Goal: Task Accomplishment & Management: Manage account settings

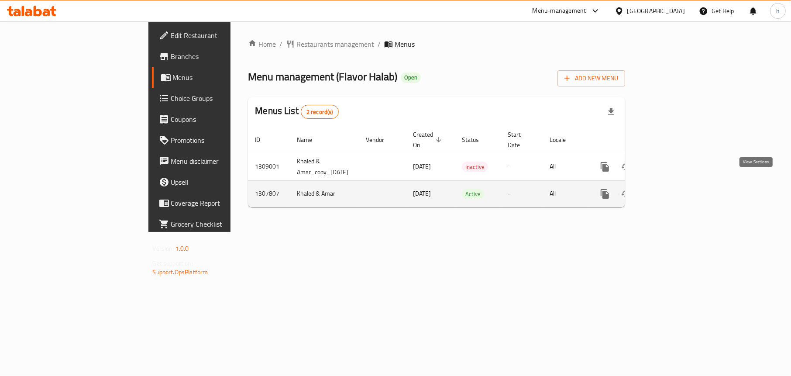
click at [674, 189] on icon "enhanced table" at bounding box center [668, 194] width 10 height 10
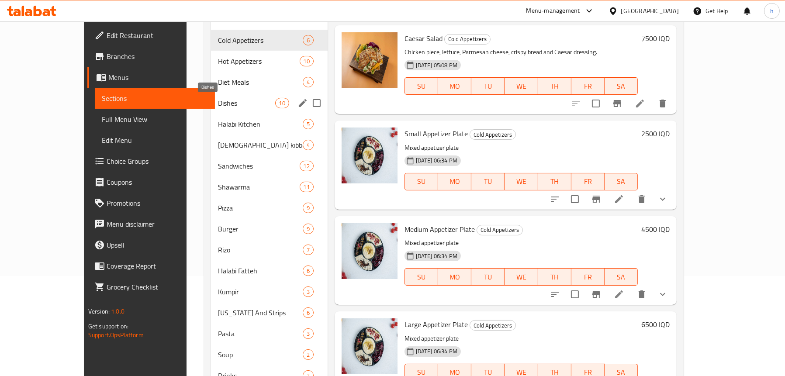
scroll to position [7, 0]
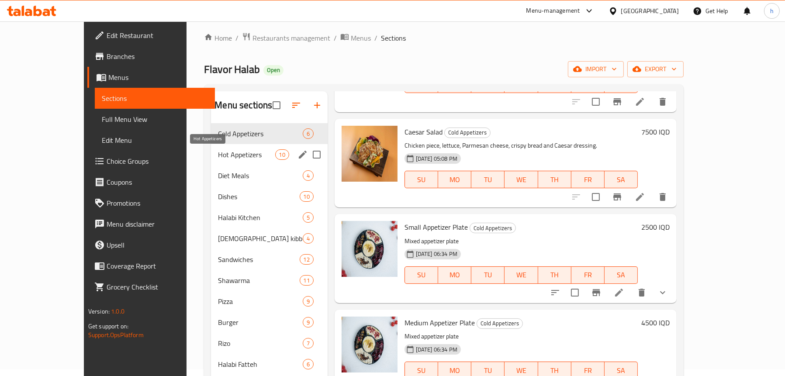
click at [218, 152] on span "Hot Appetizers" at bounding box center [246, 154] width 57 height 10
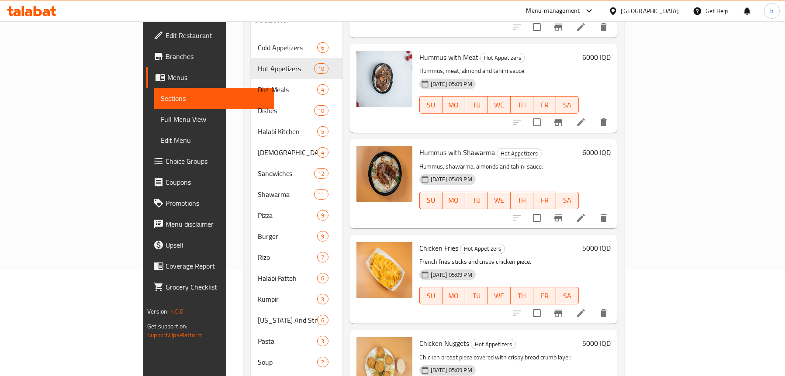
scroll to position [138, 0]
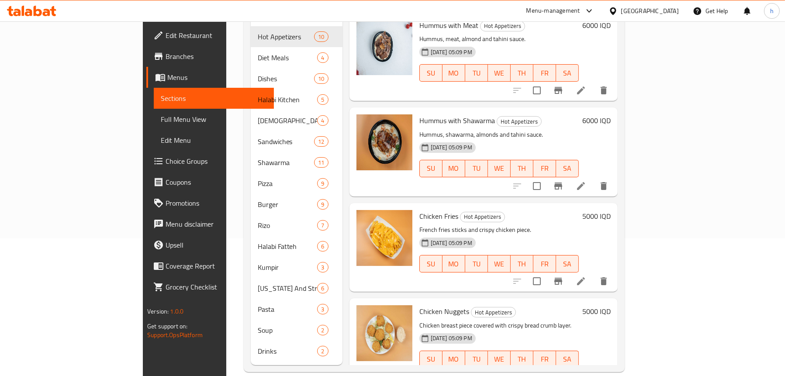
click at [161, 117] on span "Full Menu View" at bounding box center [214, 119] width 106 height 10
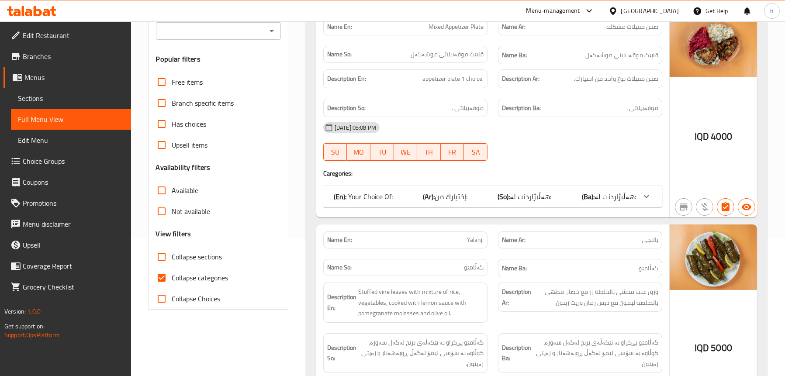
scroll to position [50, 0]
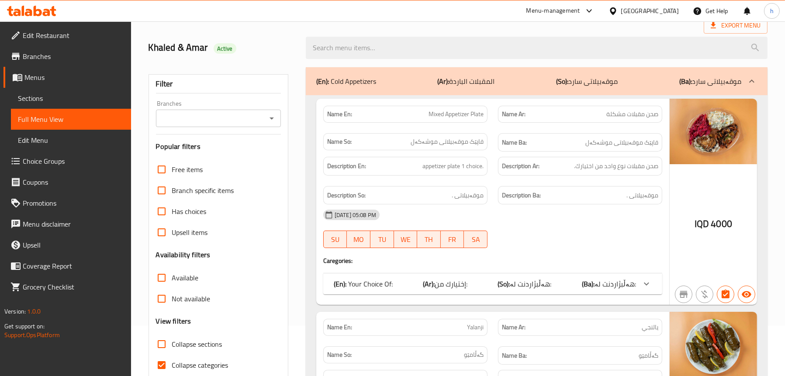
click at [276, 118] on icon "Open" at bounding box center [271, 118] width 10 height 10
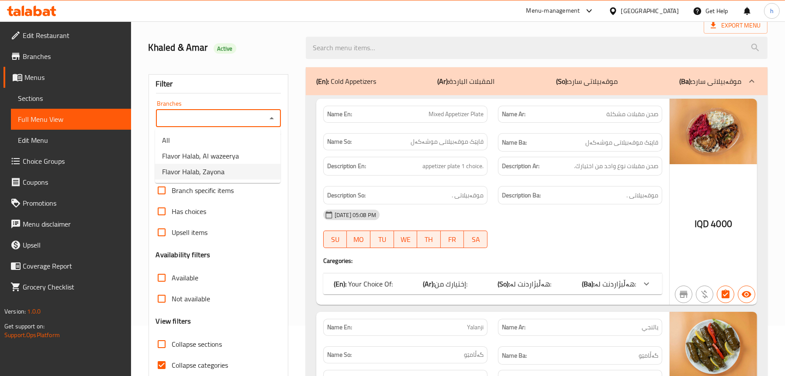
click at [226, 169] on li "Flavor Halab, Zayona" at bounding box center [217, 172] width 125 height 16
type input "Flavor Halab, Zayona"
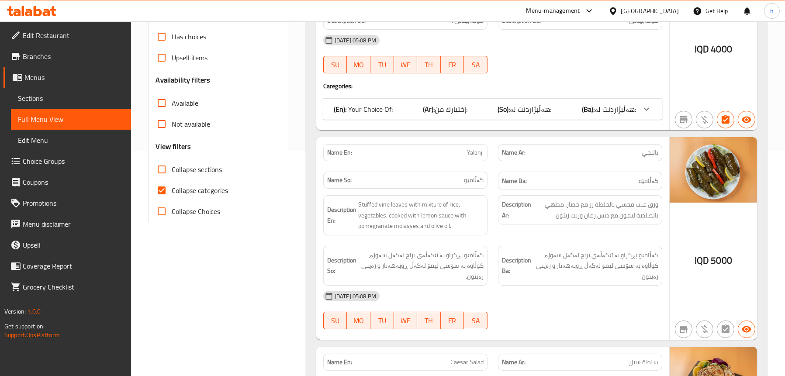
scroll to position [269, 0]
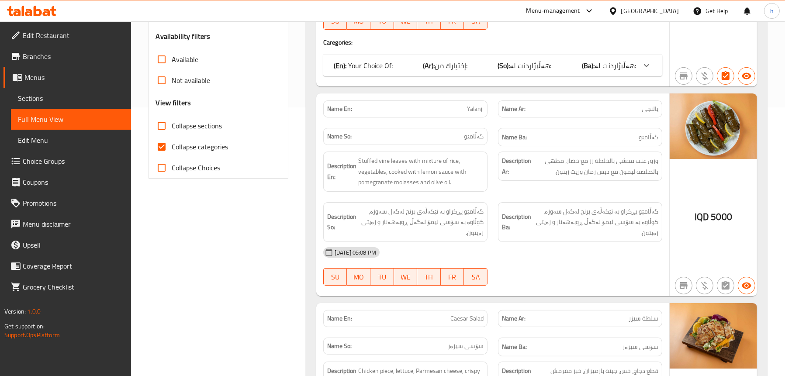
click at [421, 64] on div "(En): Your Choice Of: (Ar): إختيارك من: (So): هەڵبژاردنت لە: (Ba): هەڵبژاردنت ل…" at bounding box center [485, 65] width 302 height 10
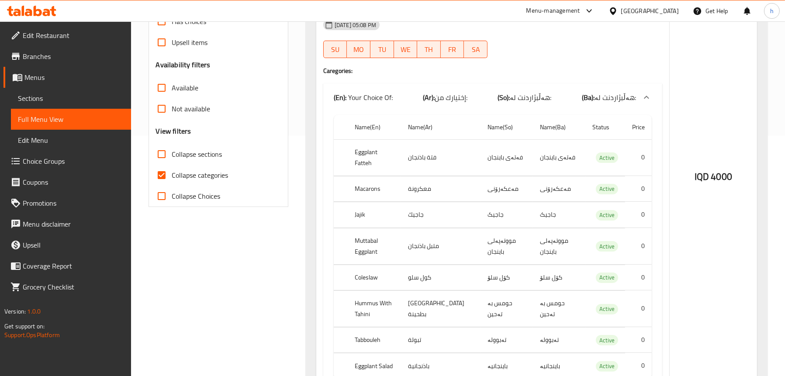
scroll to position [225, 0]
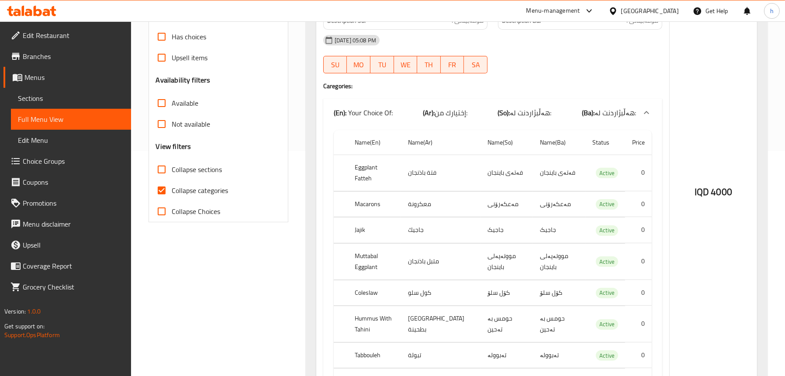
click at [408, 110] on div "(En): Your Choice Of: (Ar): إختيارك من: (So): هەڵبژاردنت لە: (Ba): هەڵبژاردنت ل…" at bounding box center [485, 112] width 302 height 10
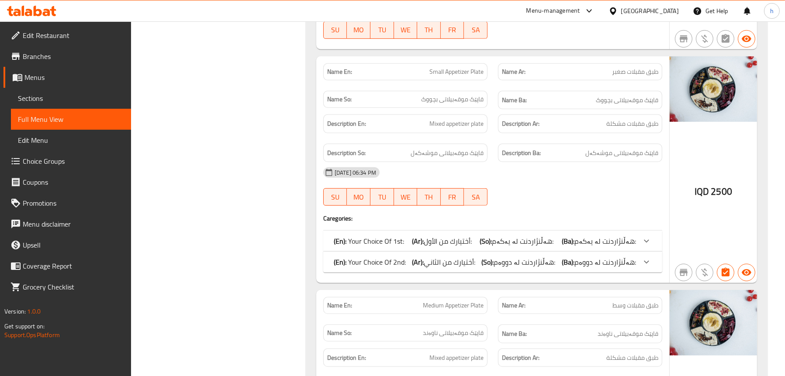
scroll to position [699, 0]
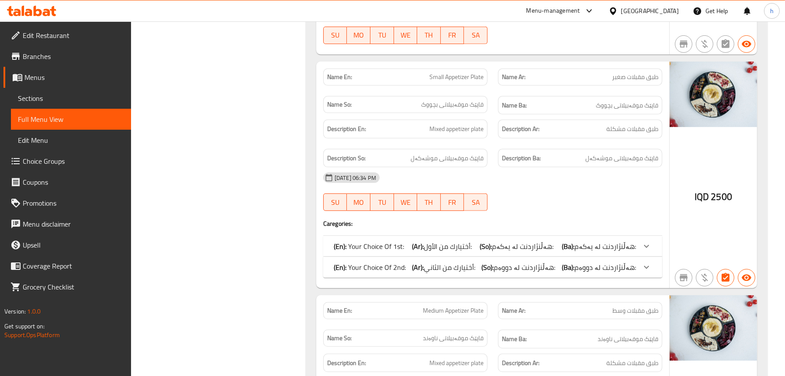
click at [70, 160] on span "Choice Groups" at bounding box center [73, 161] width 101 height 10
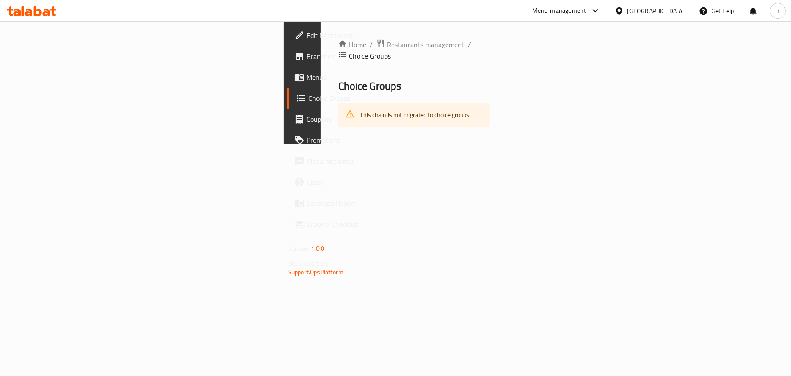
click at [307, 80] on span "Menus" at bounding box center [358, 77] width 103 height 10
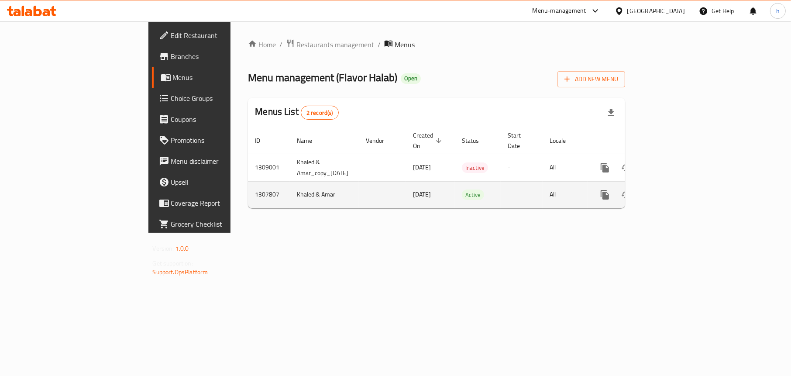
click at [674, 190] on icon "enhanced table" at bounding box center [668, 195] width 10 height 10
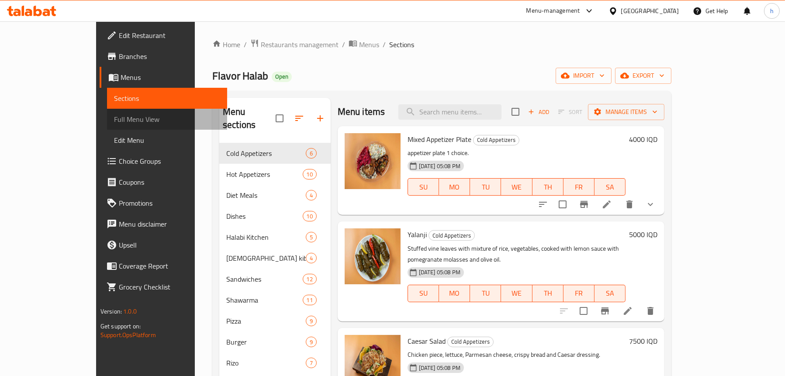
click at [114, 119] on span "Full Menu View" at bounding box center [167, 119] width 106 height 10
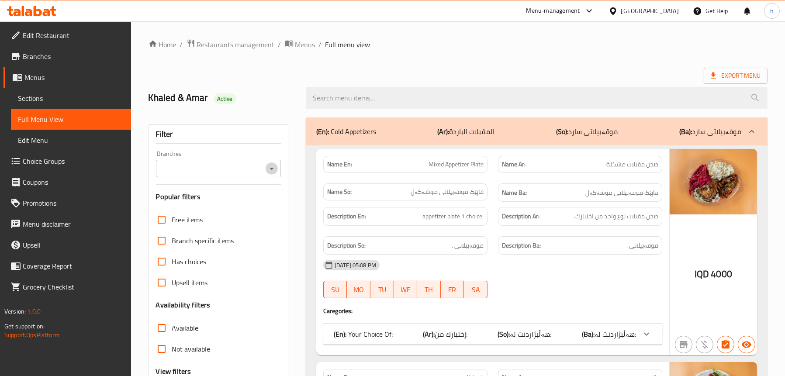
click at [269, 166] on icon "Open" at bounding box center [271, 168] width 10 height 10
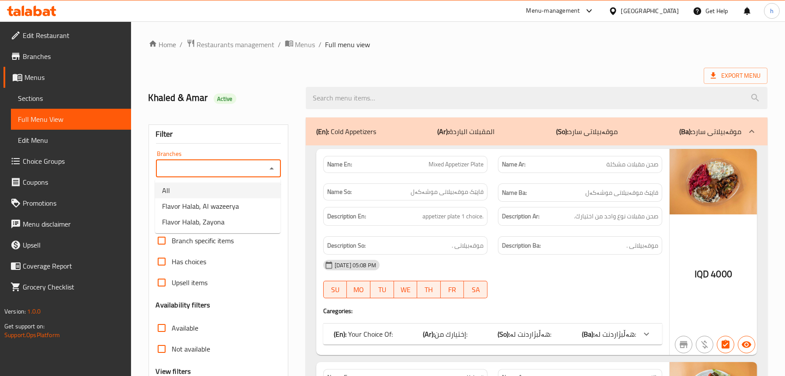
click at [223, 189] on li "All" at bounding box center [217, 191] width 125 height 16
type input "All"
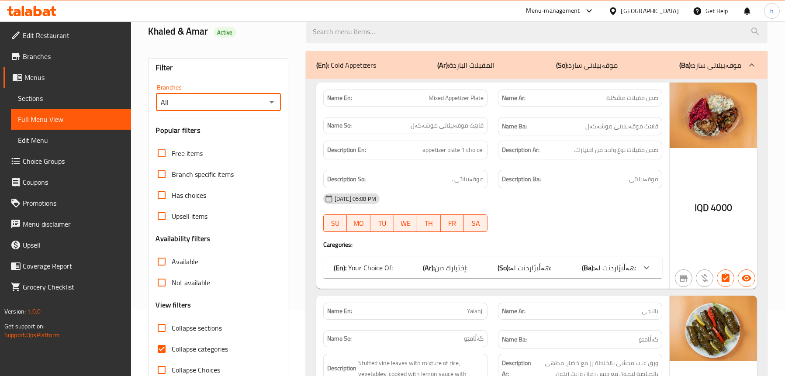
scroll to position [87, 0]
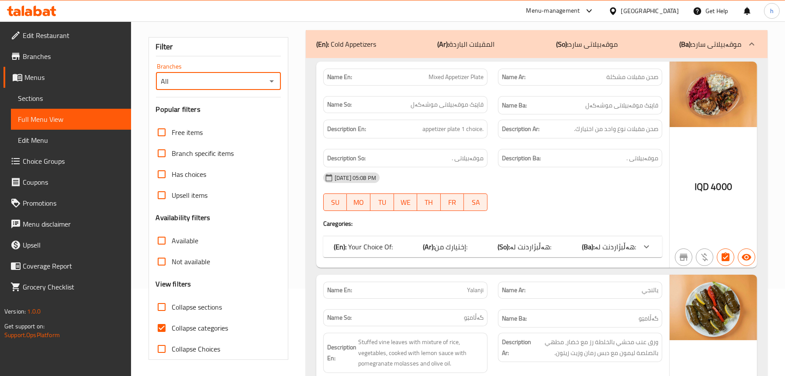
click at [524, 243] on span "هەڵبژاردنت لە:" at bounding box center [530, 246] width 41 height 13
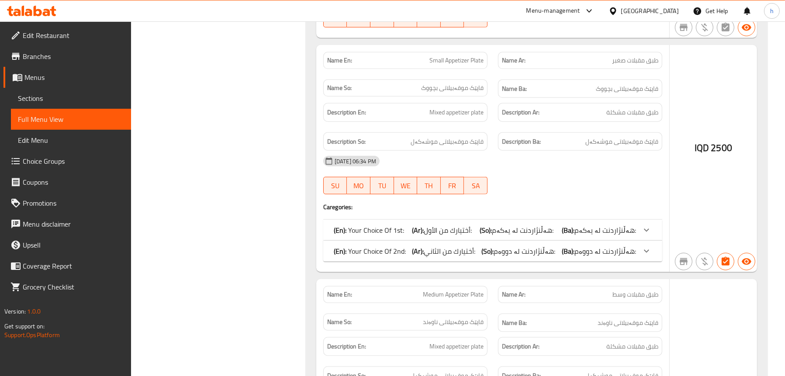
scroll to position [1005, 0]
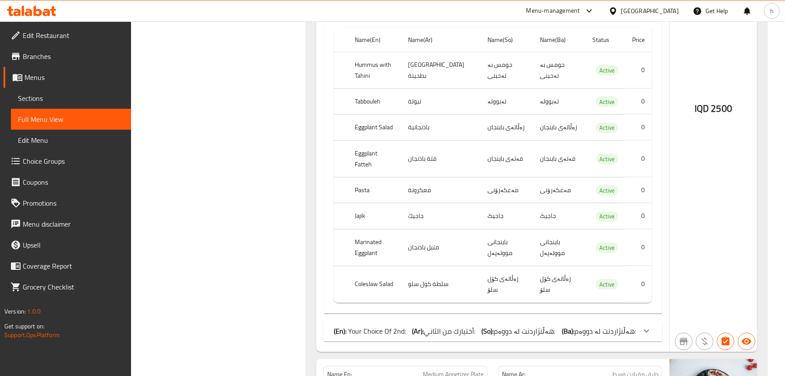
scroll to position [1267, 0]
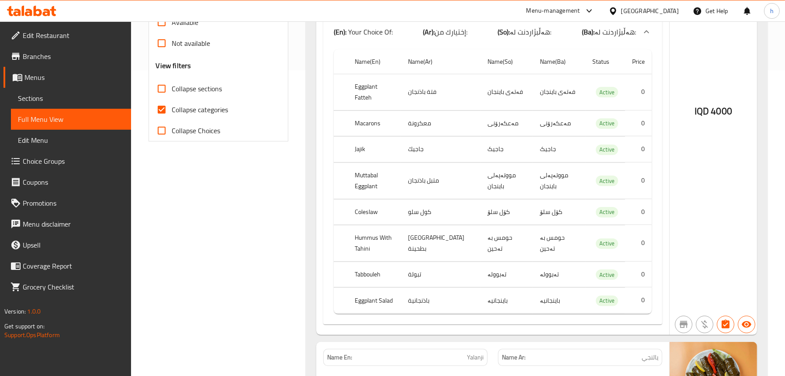
scroll to position [87, 0]
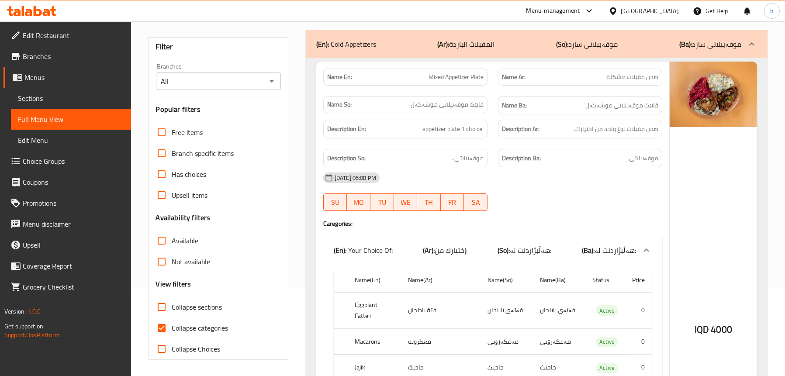
click at [187, 307] on span "Collapse sections" at bounding box center [197, 307] width 50 height 10
click at [172, 307] on input "Collapse sections" at bounding box center [161, 307] width 21 height 21
checkbox input "true"
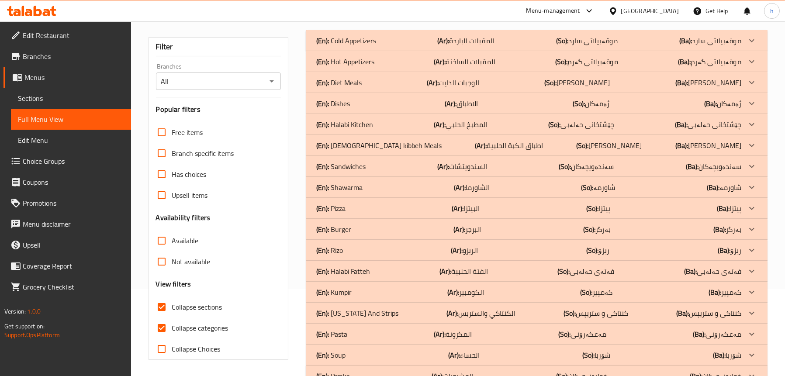
click at [383, 39] on div "(En): Cold Appetizers (Ar): المقبلات الباردة (So): موقەبیلاتی سارد (Ba): موقەبی…" at bounding box center [528, 40] width 425 height 10
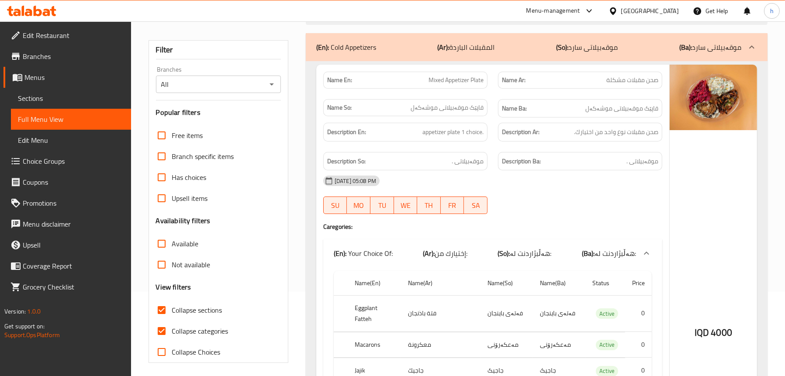
scroll to position [115, 0]
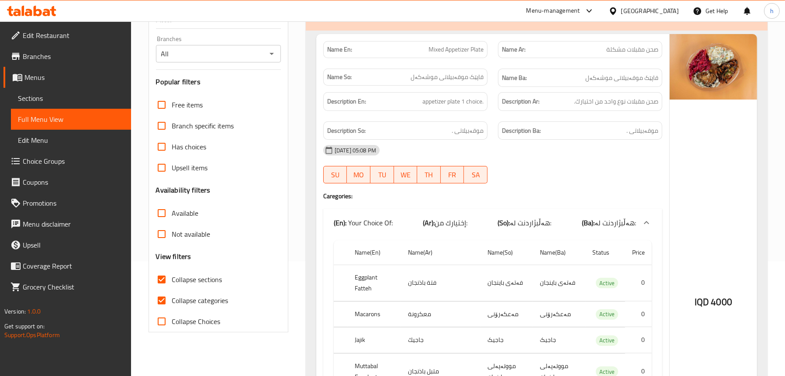
click at [65, 93] on span "Sections" at bounding box center [71, 98] width 106 height 10
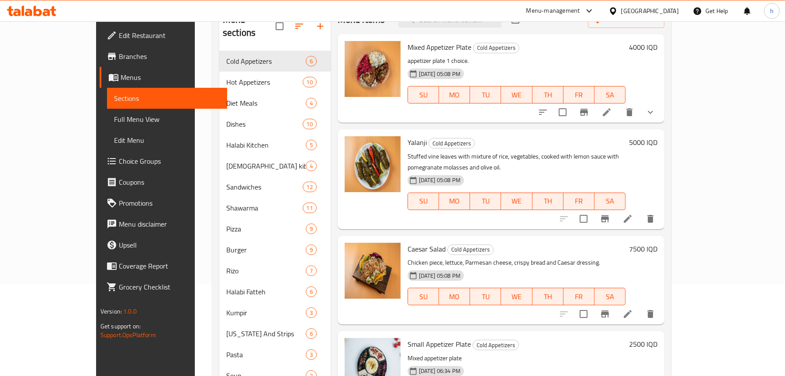
scroll to position [71, 0]
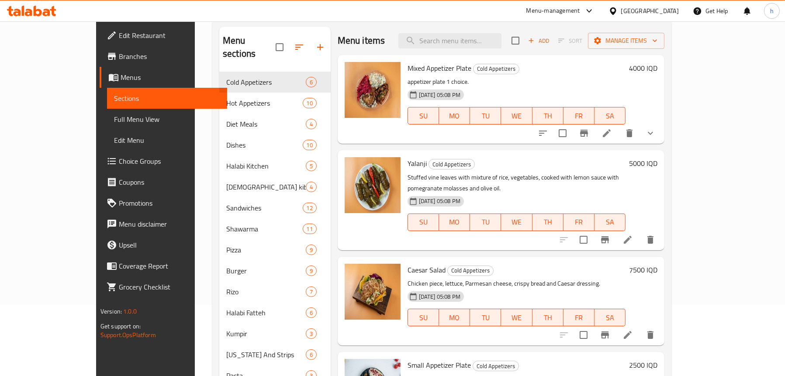
click at [114, 122] on span "Full Menu View" at bounding box center [167, 119] width 106 height 10
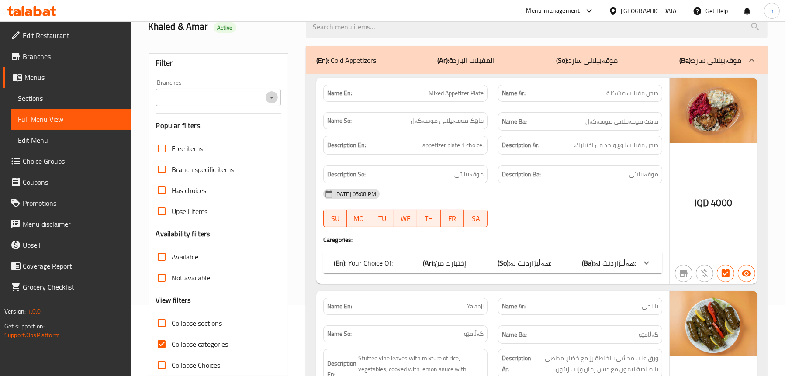
click at [274, 98] on icon "Open" at bounding box center [271, 97] width 10 height 10
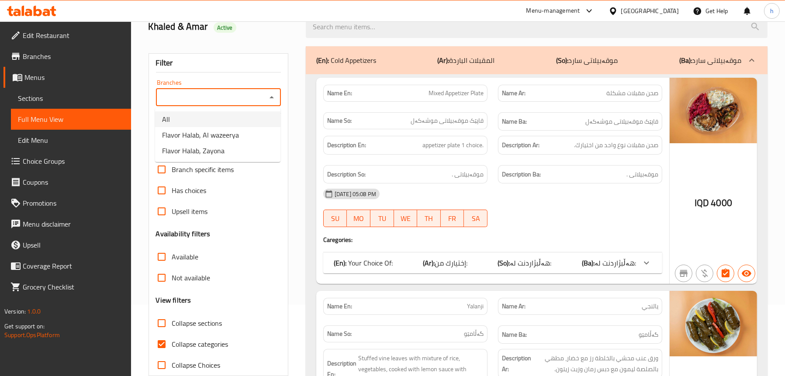
click at [200, 117] on li "All" at bounding box center [217, 119] width 125 height 16
type input "All"
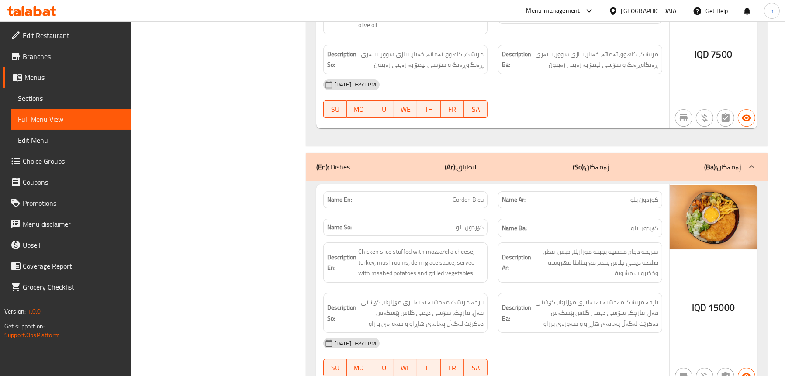
scroll to position [4062, 0]
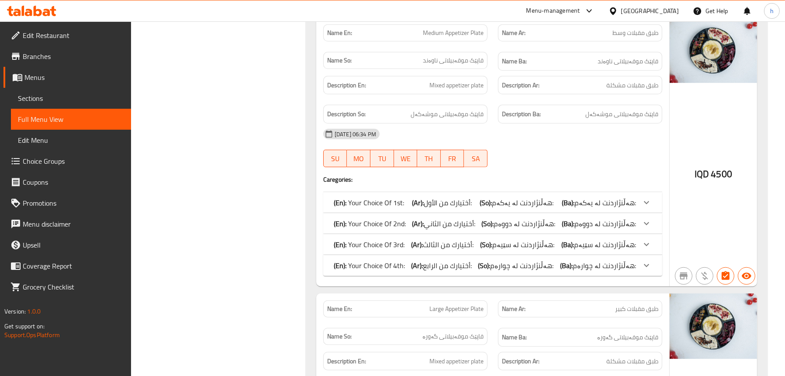
scroll to position [1005, 0]
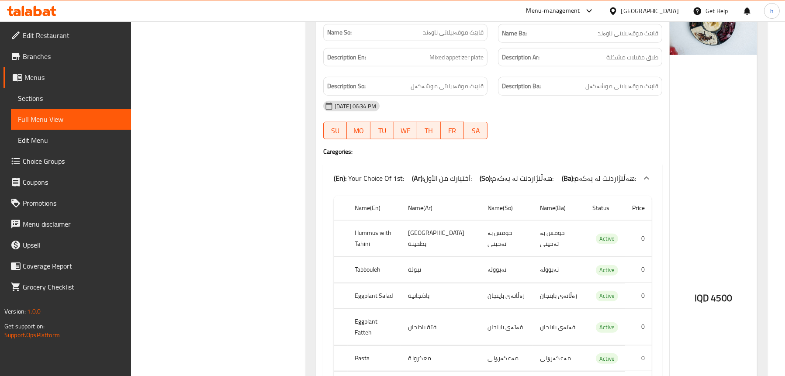
click at [440, 172] on span "أختيارك من الأول:" at bounding box center [448, 178] width 48 height 13
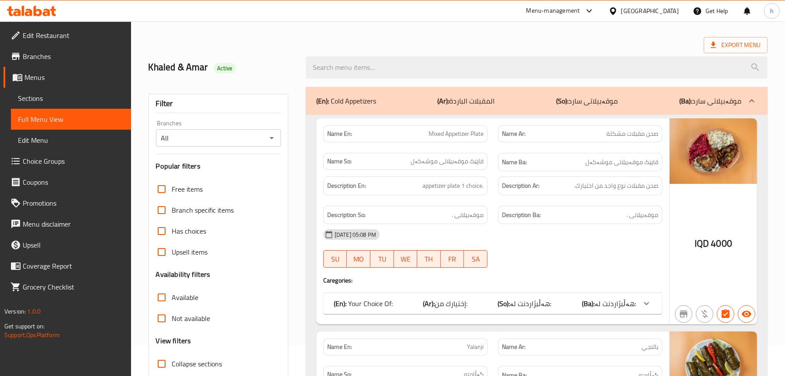
scroll to position [0, 0]
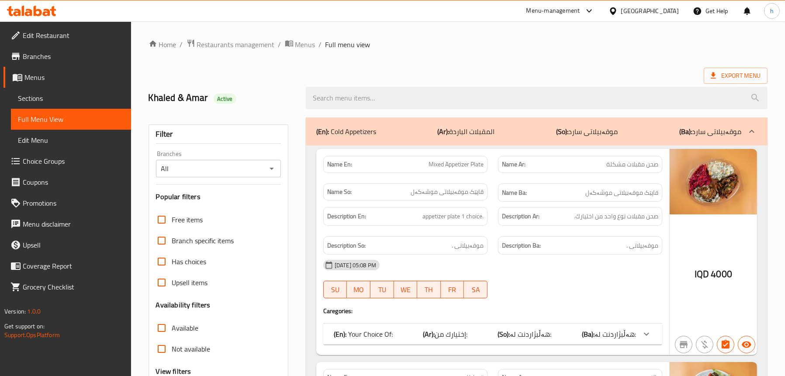
click at [71, 98] on span "Sections" at bounding box center [71, 98] width 106 height 10
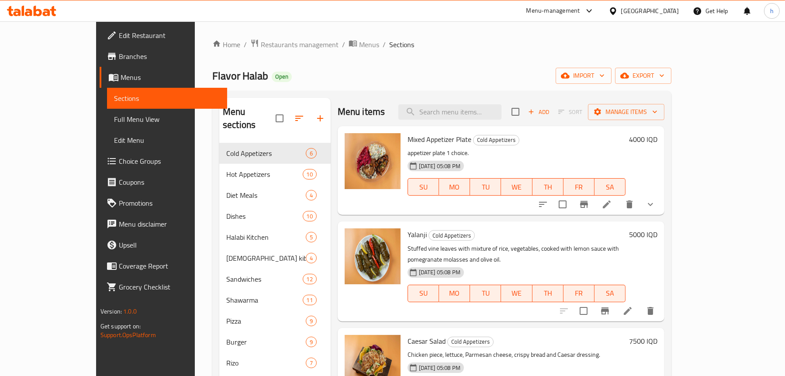
click at [107, 110] on link "Full Menu View" at bounding box center [167, 119] width 120 height 21
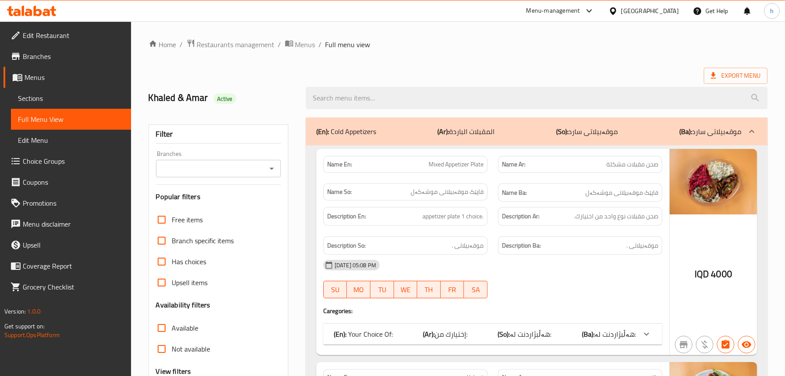
click at [273, 166] on icon "Open" at bounding box center [271, 168] width 10 height 10
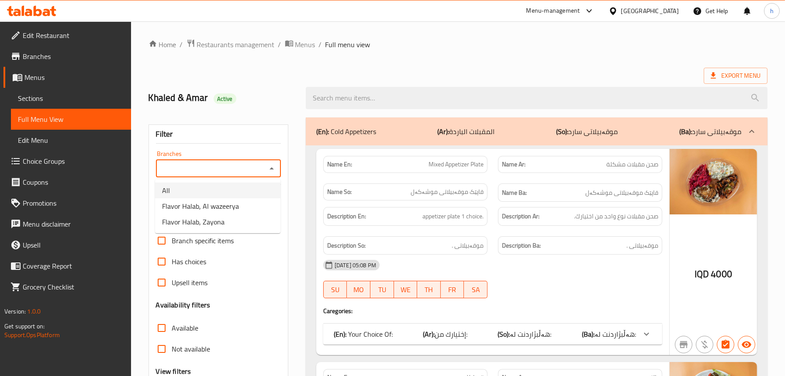
click at [216, 192] on li "All" at bounding box center [217, 191] width 125 height 16
type input "All"
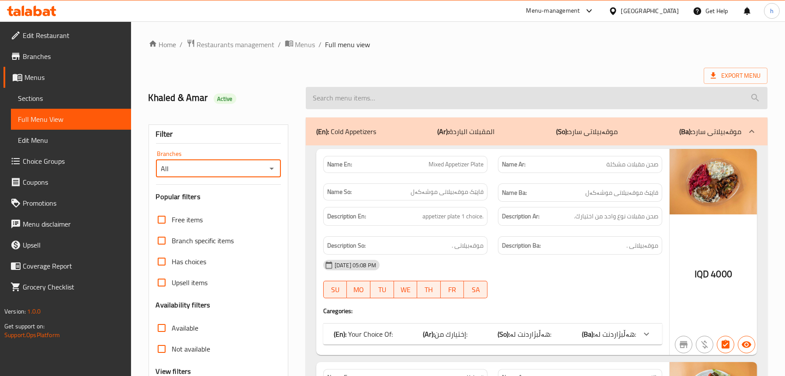
click at [432, 98] on input "search" at bounding box center [537, 98] width 462 height 22
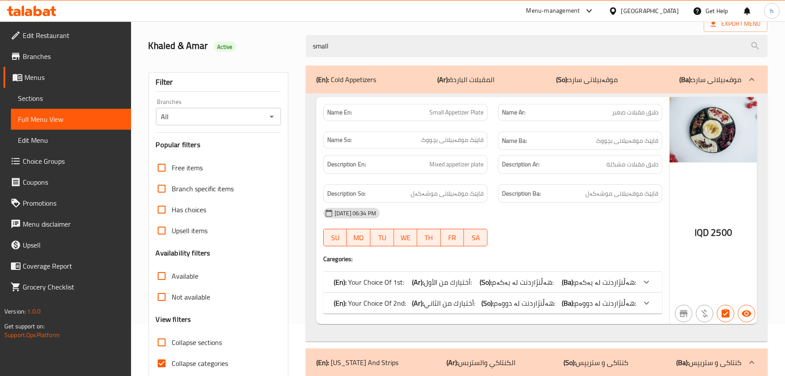
scroll to position [23, 0]
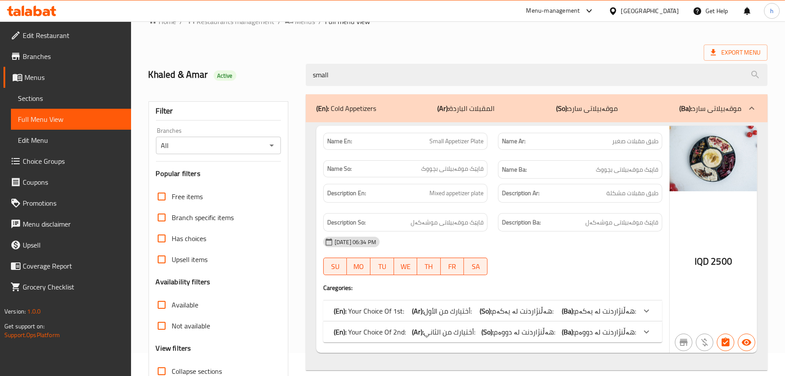
type input "small"
click at [55, 9] on icon at bounding box center [53, 11] width 6 height 10
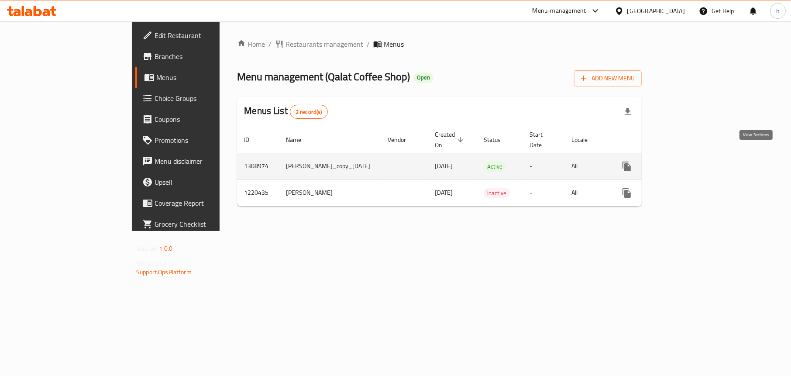
click at [701, 156] on link "enhanced table" at bounding box center [690, 166] width 21 height 21
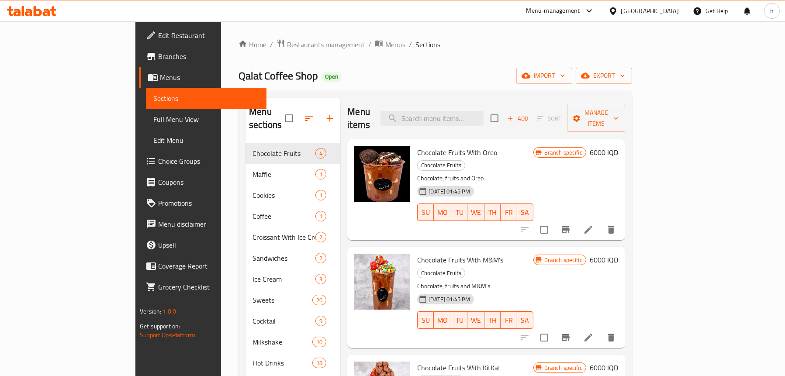
click at [153, 119] on span "Full Menu View" at bounding box center [206, 119] width 106 height 10
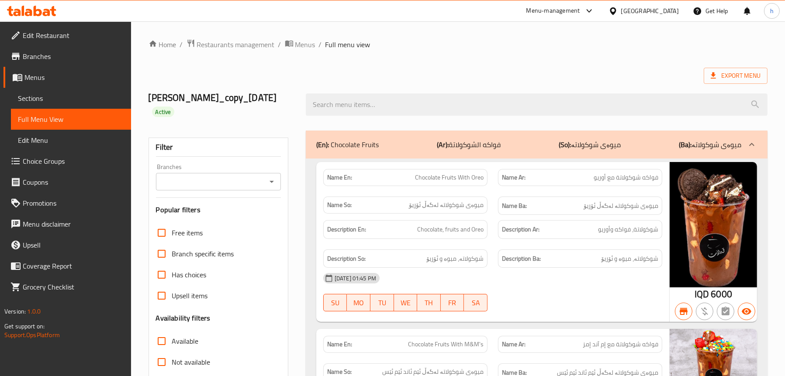
click at [273, 176] on icon "Open" at bounding box center [271, 181] width 10 height 10
click at [235, 205] on span "Qalat Coffee Shop, Taajeel" at bounding box center [200, 206] width 77 height 10
type input "Qalat Coffee Shop, Taajeel"
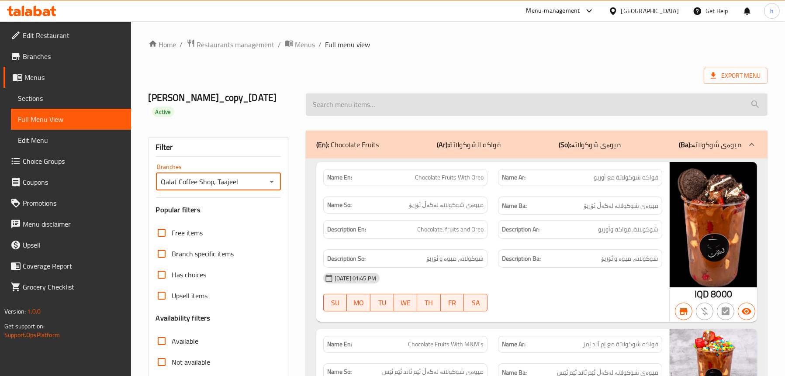
click at [395, 98] on input "search" at bounding box center [537, 104] width 462 height 22
paste input "Kunafa Croissant"
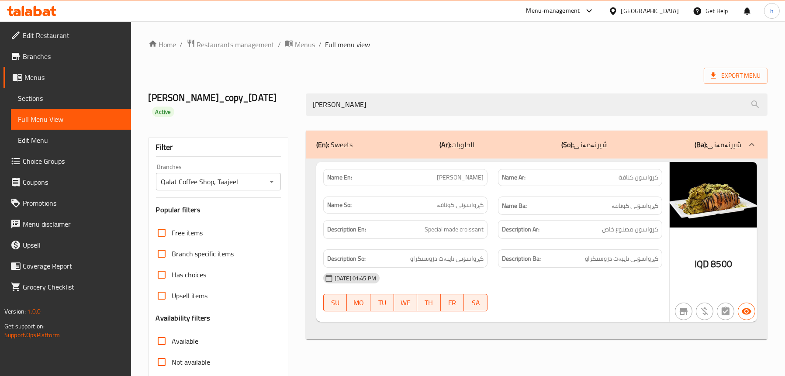
type input "Kunafa Croissant"
click at [36, 93] on span "Sections" at bounding box center [71, 98] width 106 height 10
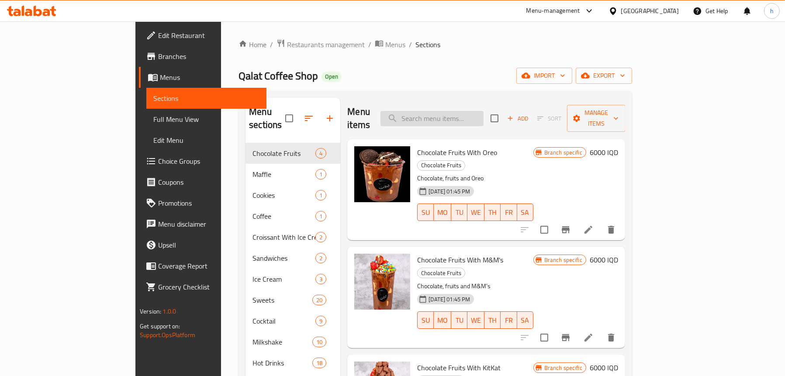
click at [474, 111] on input "search" at bounding box center [431, 118] width 103 height 15
paste input "Kunafa Croissant"
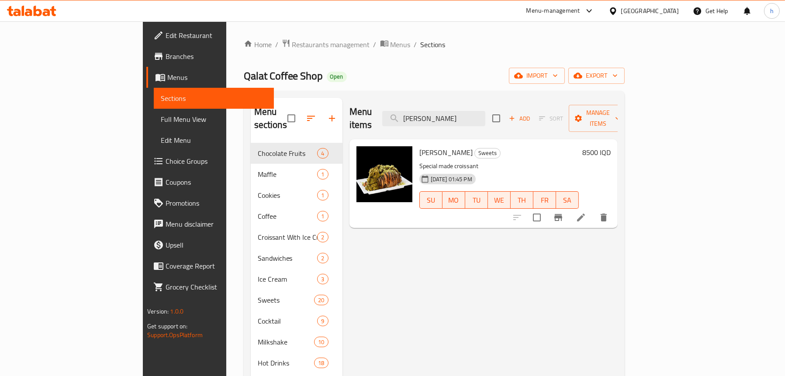
type input "Kunafa Croissant"
click at [611, 146] on h6 "8500 IQD" at bounding box center [596, 152] width 28 height 12
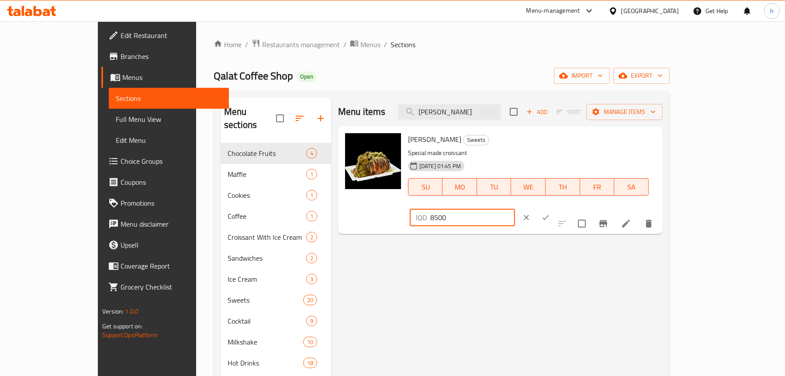
drag, startPoint x: 660, startPoint y: 147, endPoint x: 591, endPoint y: 145, distance: 68.6
click at [591, 145] on div "Kunafa Croissant Sweets Special made croissant 31-08-2025 01:45 PM SU MO TU WE …" at bounding box center [531, 180] width 255 height 101
paste input "1125"
type input "11250"
click at [549, 215] on icon "ok" at bounding box center [545, 217] width 7 height 5
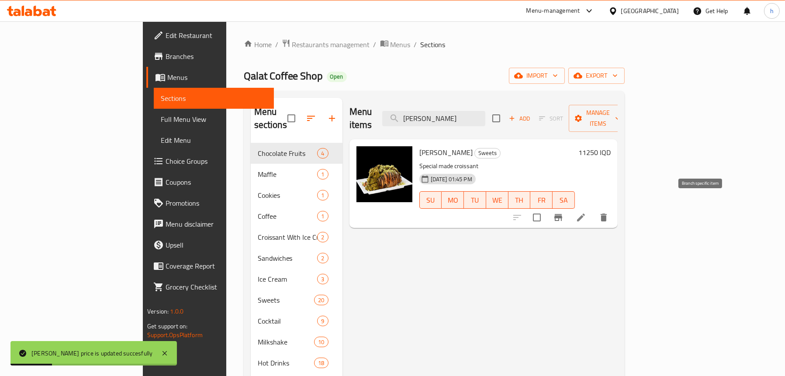
click at [563, 212] on icon "Branch-specific-item" at bounding box center [558, 217] width 10 height 10
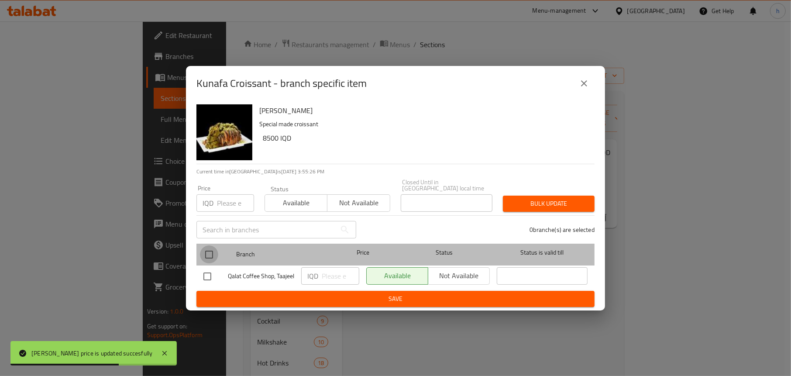
click at [207, 251] on input "checkbox" at bounding box center [209, 254] width 18 height 18
checkbox input "true"
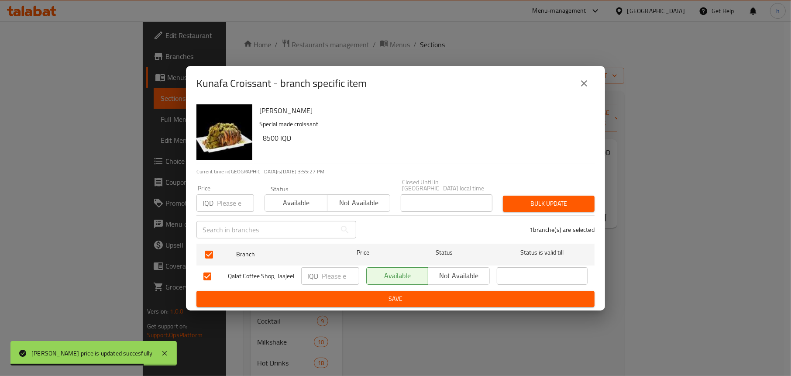
click at [330, 271] on input "number" at bounding box center [341, 275] width 38 height 17
paste input "11250"
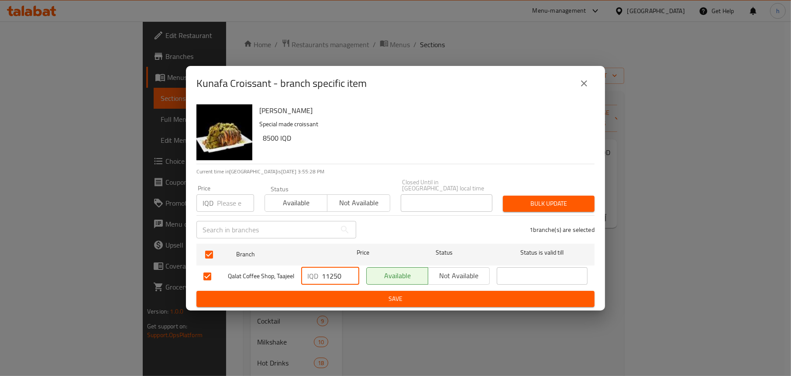
type input "11250"
click at [337, 293] on button "Save" at bounding box center [396, 299] width 398 height 16
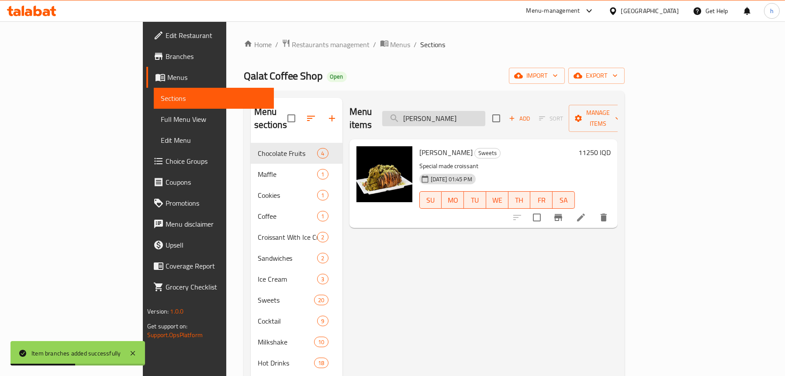
click at [466, 111] on input "Kunafa Croissant" at bounding box center [433, 118] width 103 height 15
click at [485, 117] on input "Kunafa Croissant" at bounding box center [433, 118] width 103 height 15
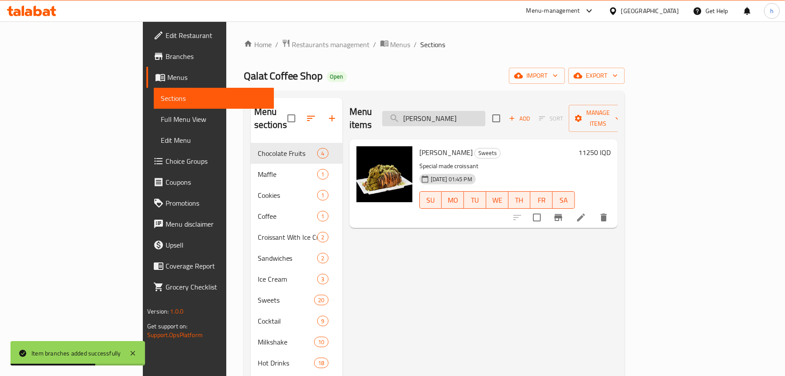
click at [485, 117] on input "Kunafa Croissant" at bounding box center [433, 118] width 103 height 15
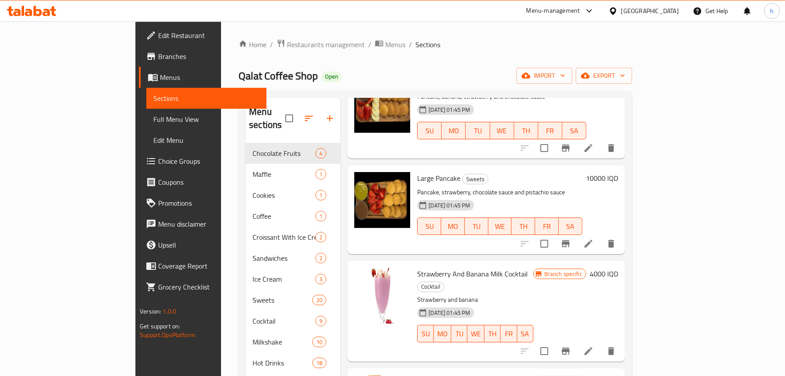
scroll to position [175, 0]
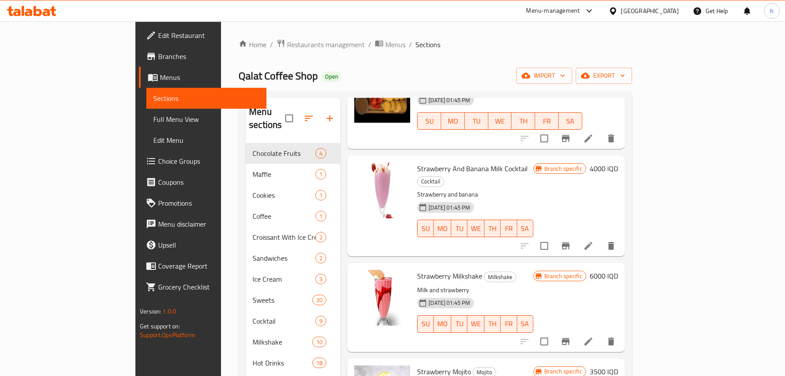
type input "strawberry"
click at [153, 114] on span "Full Menu View" at bounding box center [206, 119] width 106 height 10
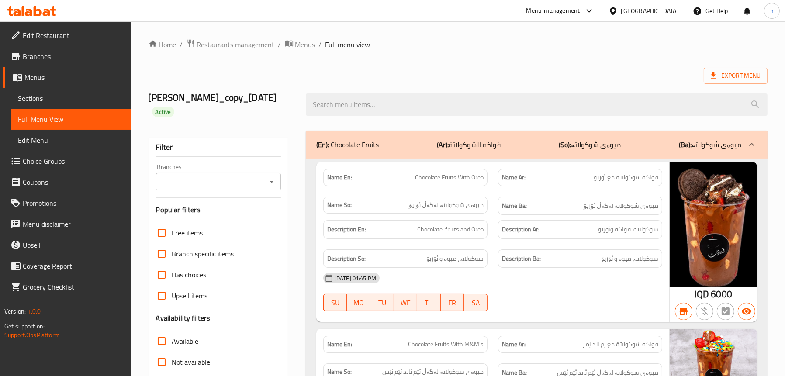
click at [272, 176] on icon "Open" at bounding box center [271, 181] width 10 height 10
click at [228, 209] on span "Qalat Coffee Shop, Taajeel" at bounding box center [200, 206] width 77 height 10
type input "Qalat Coffee Shop, Taajeel"
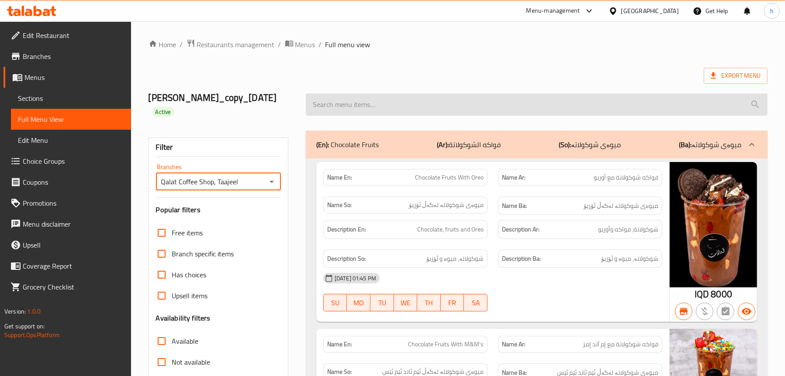
click at [356, 96] on input "search" at bounding box center [537, 104] width 462 height 22
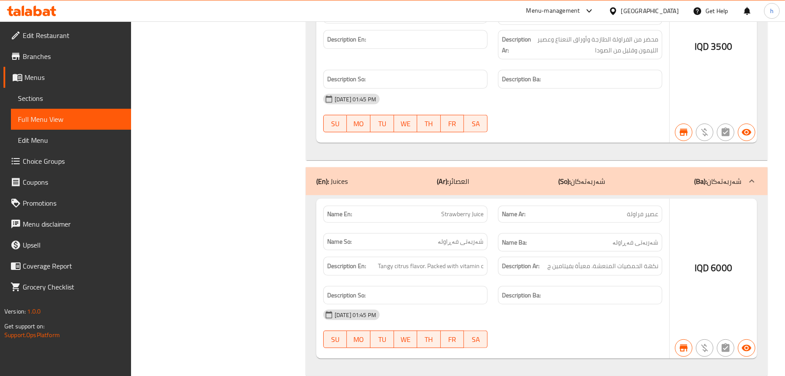
scroll to position [625, 0]
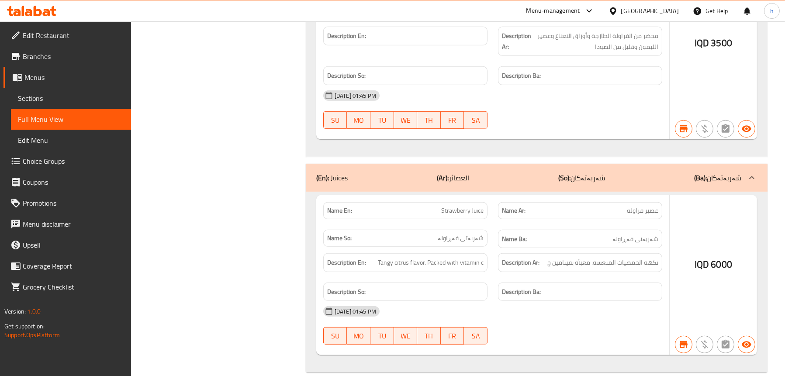
type input "strawberry"
click at [68, 100] on span "Sections" at bounding box center [71, 98] width 106 height 10
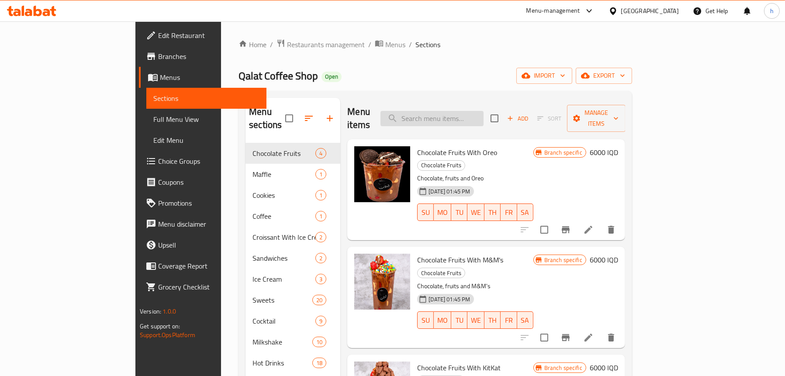
click at [463, 114] on input "search" at bounding box center [431, 118] width 103 height 15
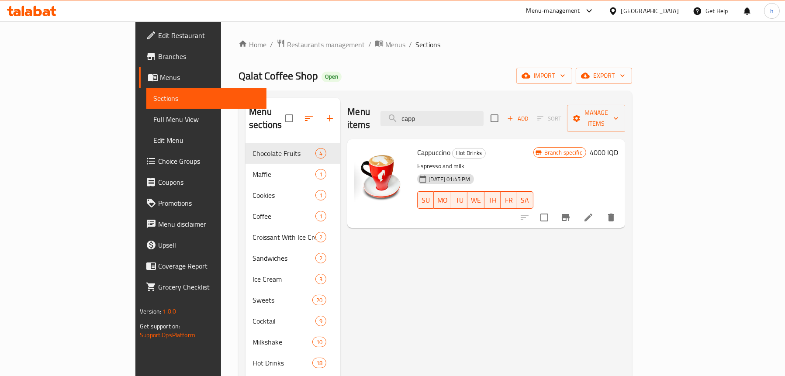
type input "capp"
click at [618, 146] on h6 "4000 IQD" at bounding box center [604, 152] width 28 height 12
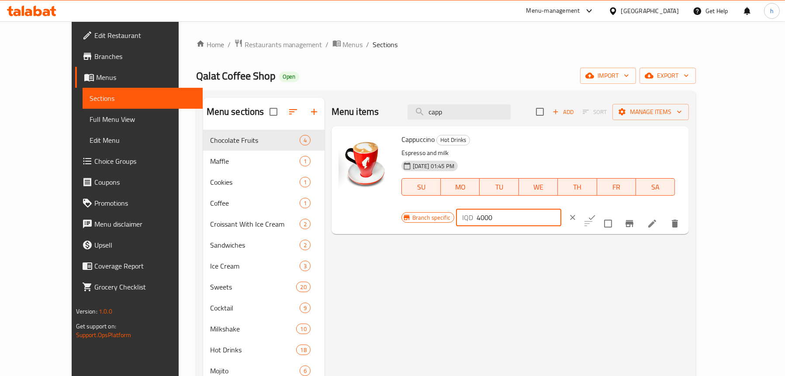
drag, startPoint x: 653, startPoint y: 143, endPoint x: 616, endPoint y: 151, distance: 37.9
click at [561, 209] on div "IQD 4000 ​" at bounding box center [508, 217] width 105 height 17
type input "5500"
click at [601, 208] on button "ok" at bounding box center [591, 217] width 19 height 19
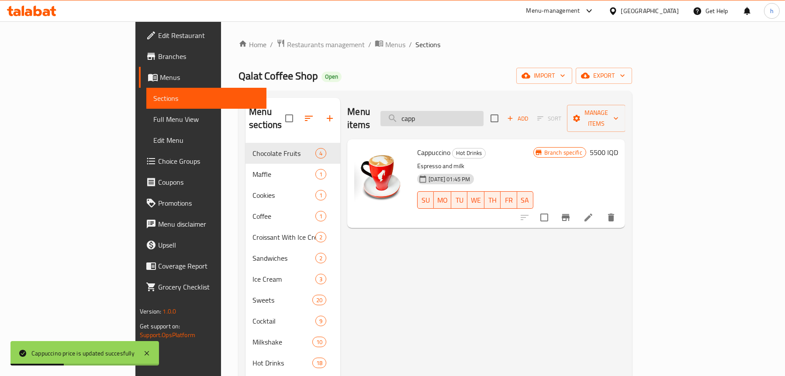
click at [477, 111] on input "capp" at bounding box center [431, 118] width 103 height 15
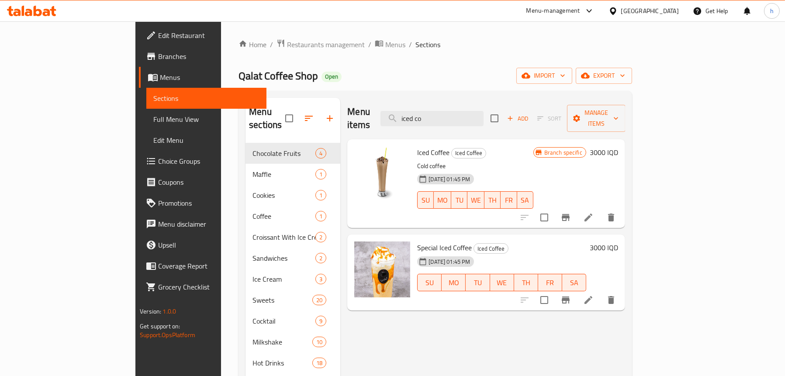
type input "iced co"
click at [618, 146] on h6 "3000 IQD" at bounding box center [604, 152] width 28 height 12
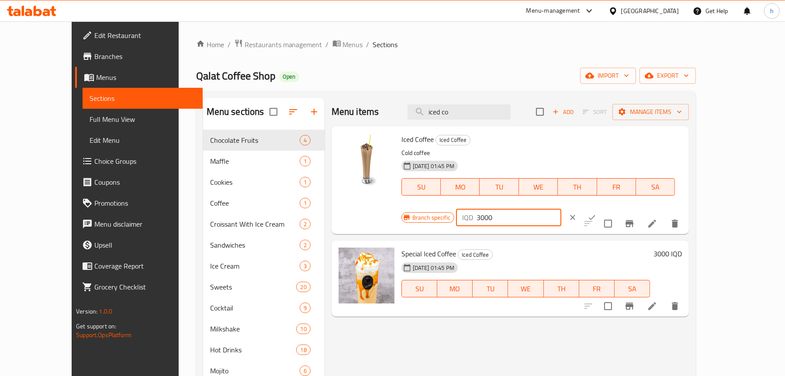
drag, startPoint x: 655, startPoint y: 139, endPoint x: 615, endPoint y: 141, distance: 39.8
click at [561, 209] on div "IQD 3000 ​" at bounding box center [508, 217] width 105 height 17
type input "4000"
click at [595, 215] on icon "ok" at bounding box center [592, 217] width 7 height 5
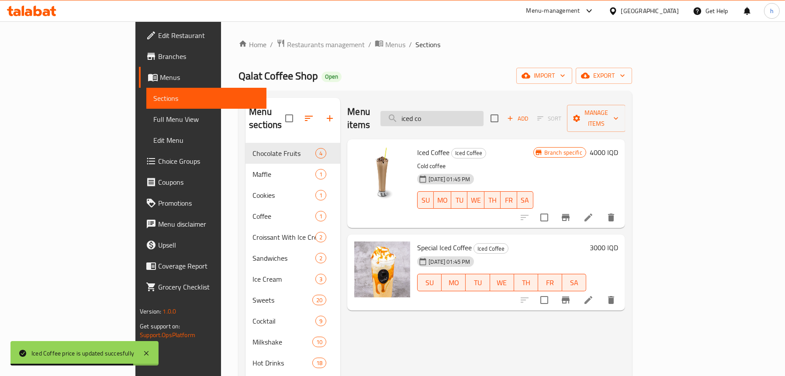
click at [465, 115] on input "iced co" at bounding box center [431, 118] width 103 height 15
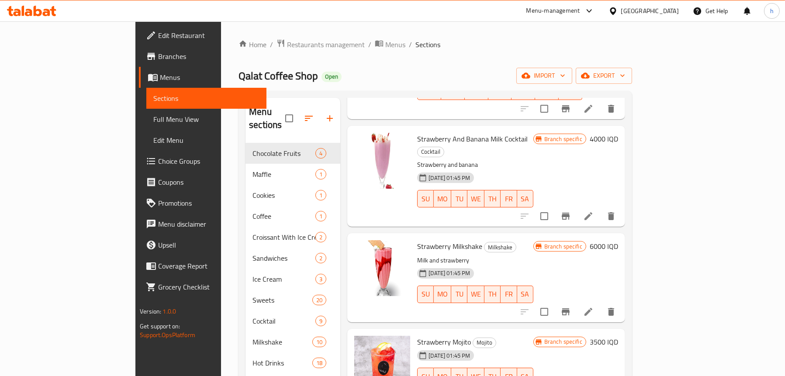
scroll to position [123, 0]
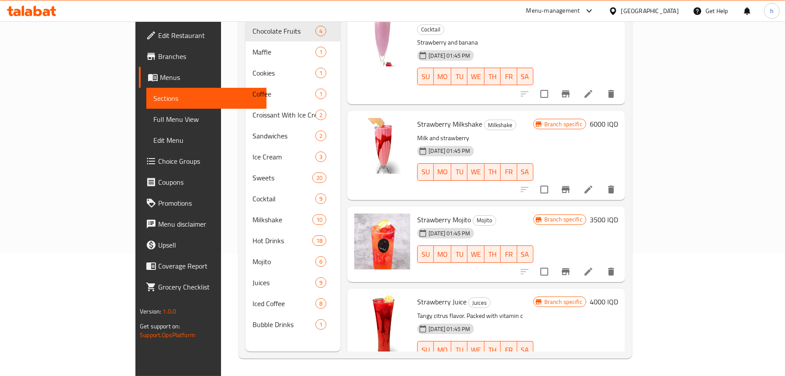
type input "strawberry"
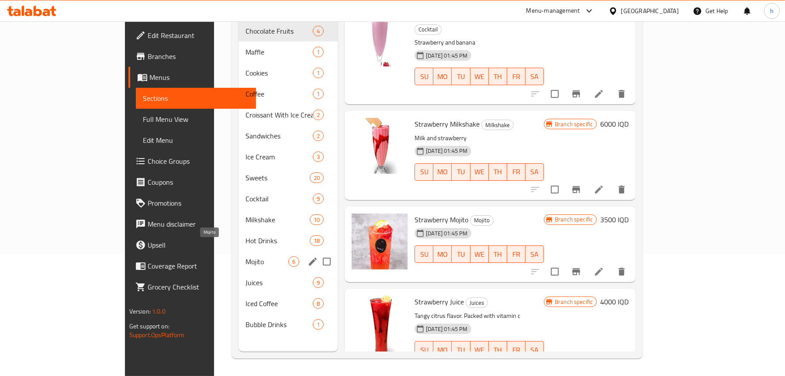
click at [245, 256] on span "Mojito" at bounding box center [266, 261] width 43 height 10
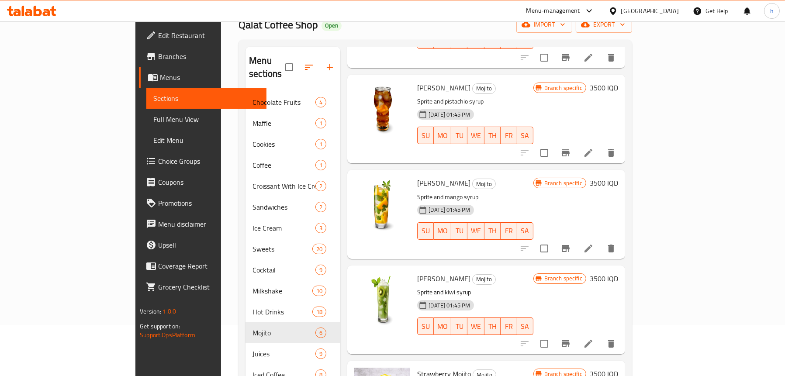
scroll to position [123, 0]
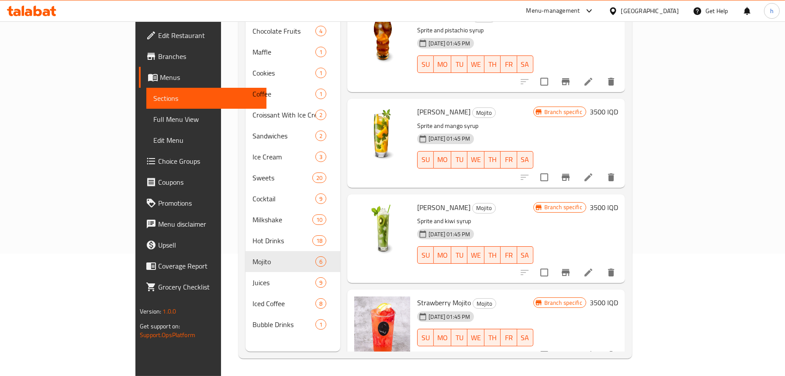
click at [618, 297] on h6 "3500 IQD" at bounding box center [604, 303] width 28 height 12
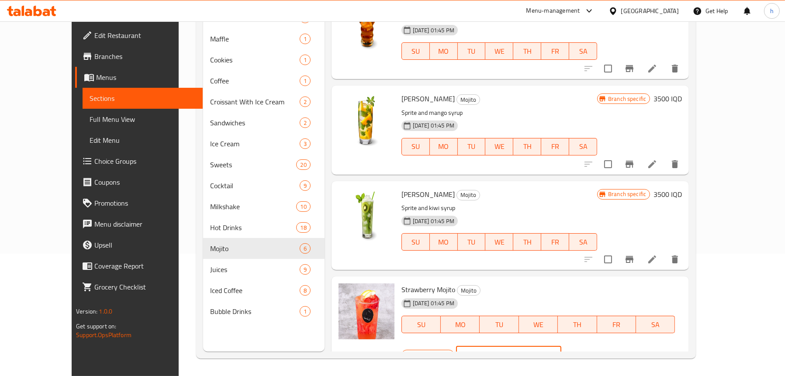
drag, startPoint x: 662, startPoint y: 293, endPoint x: 596, endPoint y: 289, distance: 66.5
click at [596, 345] on div "Branch specific IQD 3500 ​" at bounding box center [507, 354] width 213 height 19
type input "5000"
click at [595, 352] on icon "ok" at bounding box center [592, 354] width 7 height 5
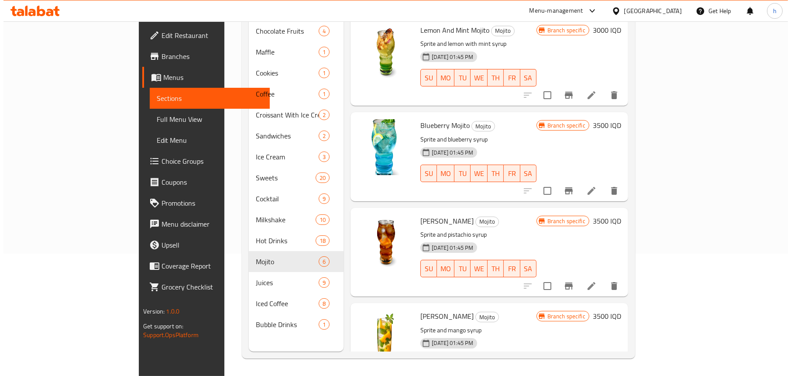
scroll to position [0, 0]
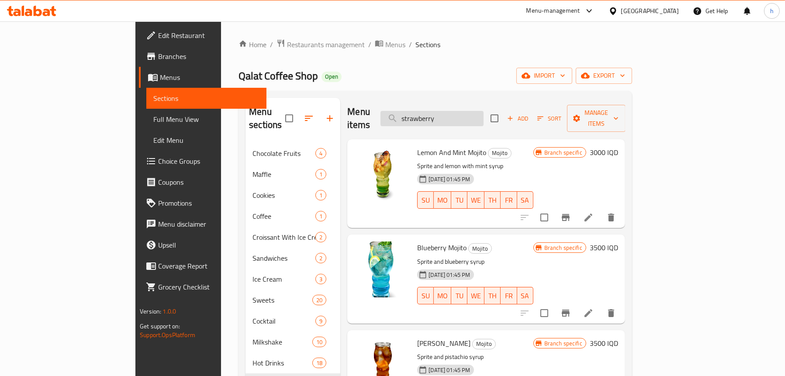
click at [468, 115] on input "strawberry" at bounding box center [431, 118] width 103 height 15
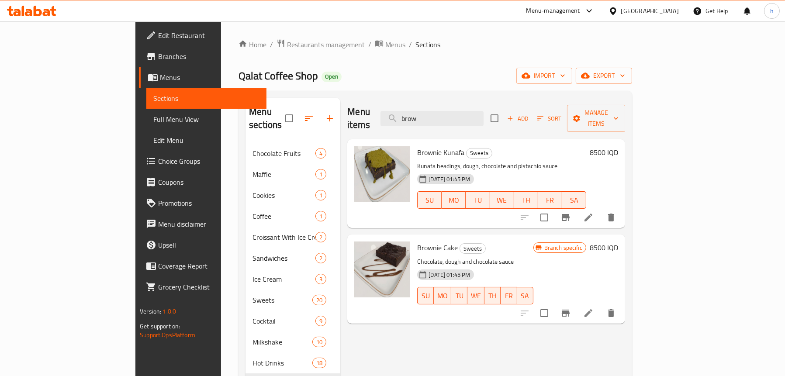
type input "brow"
click at [618, 242] on h6 "8500 IQD" at bounding box center [604, 248] width 28 height 12
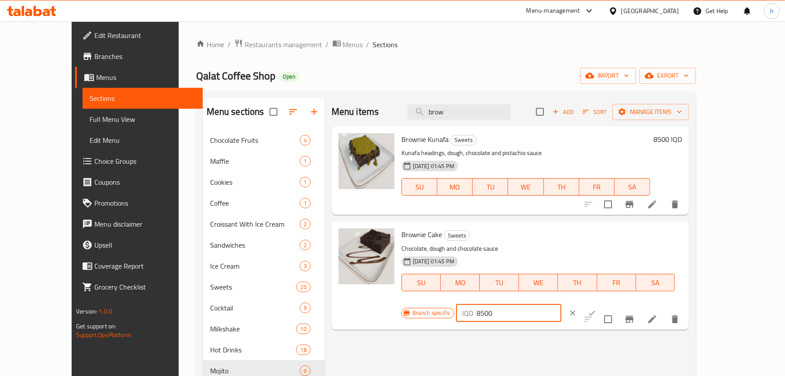
click at [561, 304] on input "8500" at bounding box center [519, 312] width 85 height 17
type input "8000"
click at [595, 311] on icon "ok" at bounding box center [592, 313] width 7 height 5
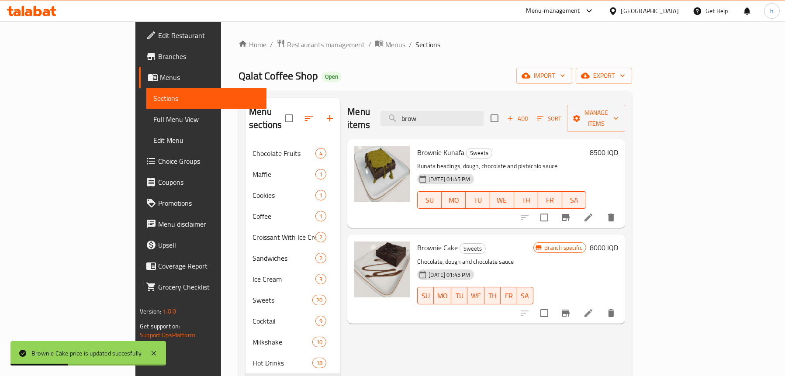
click at [153, 119] on span "Full Menu View" at bounding box center [206, 119] width 106 height 10
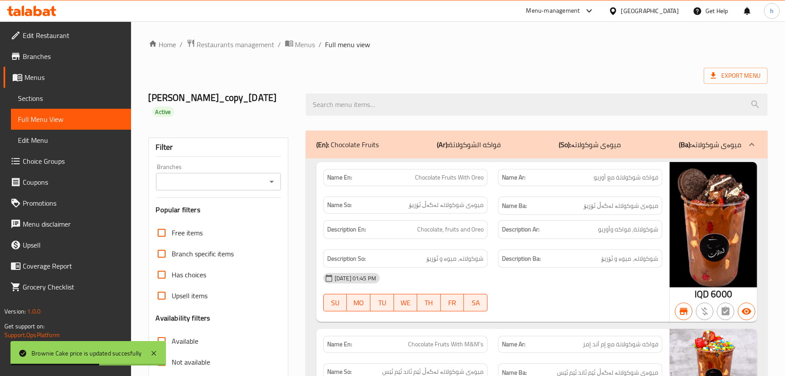
click at [275, 176] on icon "Open" at bounding box center [271, 181] width 10 height 10
click at [230, 201] on span "Qalat Coffee Shop, Taajeel" at bounding box center [200, 206] width 77 height 10
type input "Qalat Coffee Shop, Taajeel"
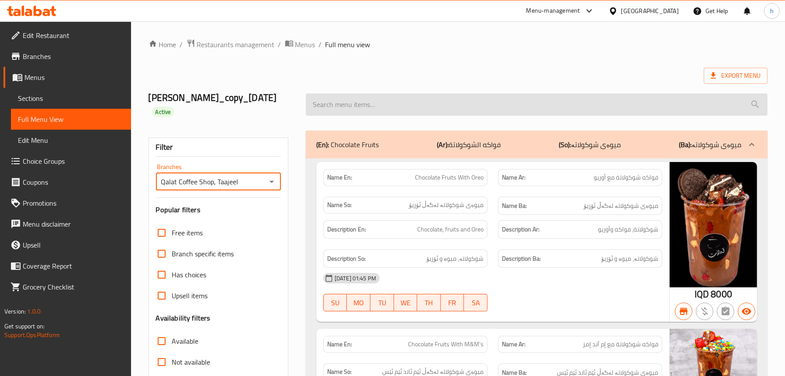
click at [451, 97] on input "search" at bounding box center [537, 104] width 462 height 22
paste input "Kunafa Croissant"
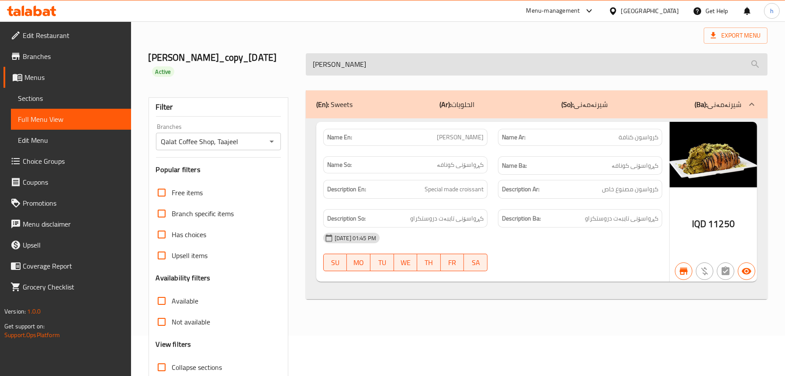
scroll to position [1, 0]
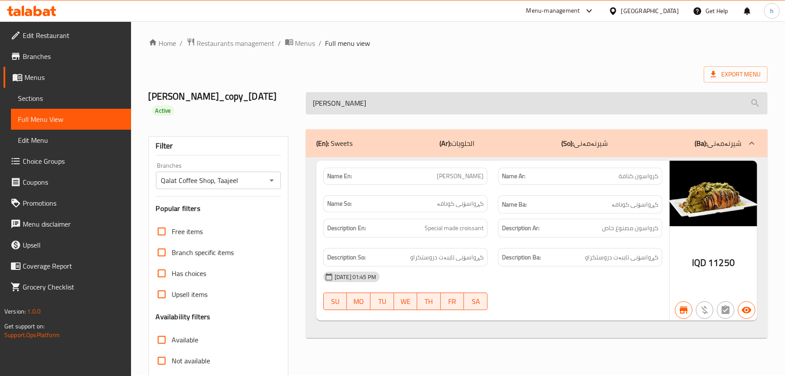
click at [414, 96] on input "Kunafa Croissant" at bounding box center [537, 103] width 462 height 22
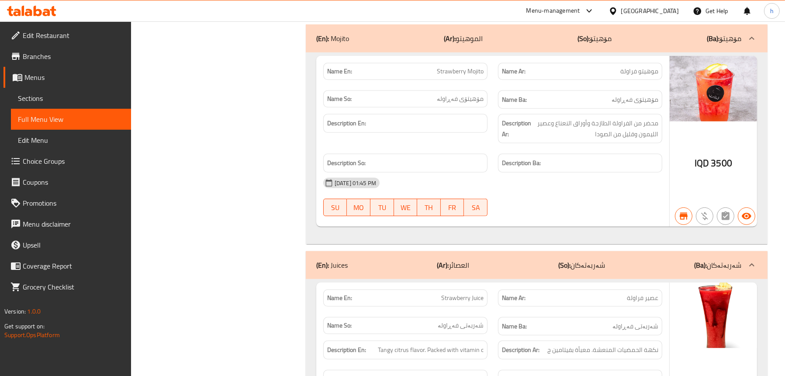
scroll to position [407, 0]
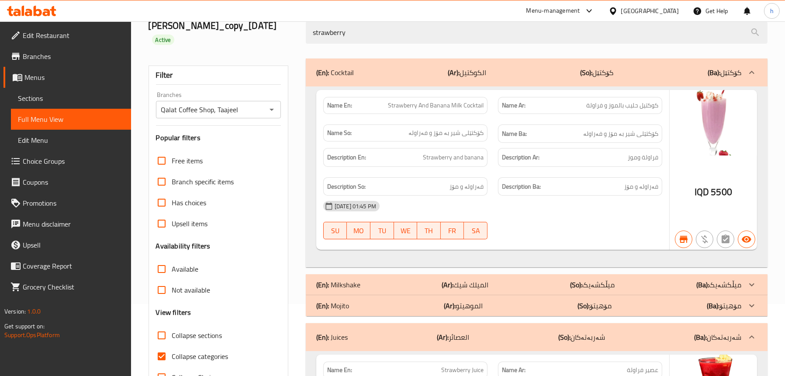
scroll to position [14, 0]
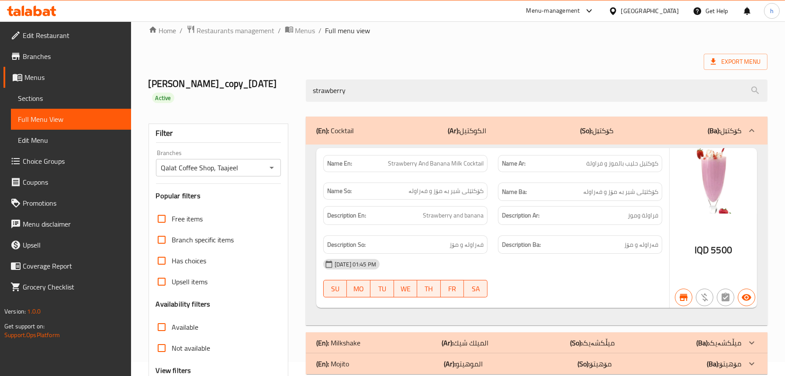
click at [458, 124] on b "(Ar):" at bounding box center [454, 130] width 12 height 13
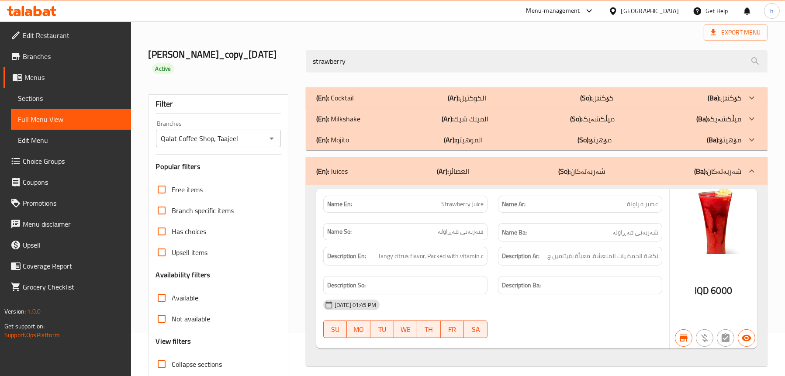
scroll to position [89, 0]
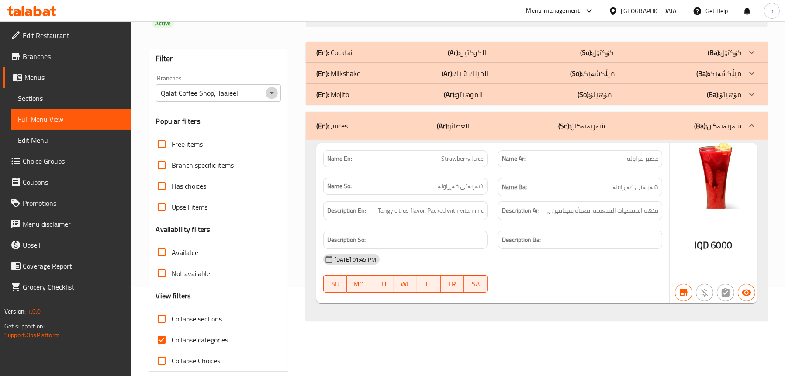
click at [276, 88] on icon "Open" at bounding box center [271, 93] width 10 height 10
click at [274, 88] on icon "Close" at bounding box center [271, 93] width 10 height 10
click at [551, 304] on div "Name En: Strawberry Juice Name Ar: عصير فراولة Name So: شەربەتی فەڕاولە Name Ba…" at bounding box center [537, 230] width 462 height 181
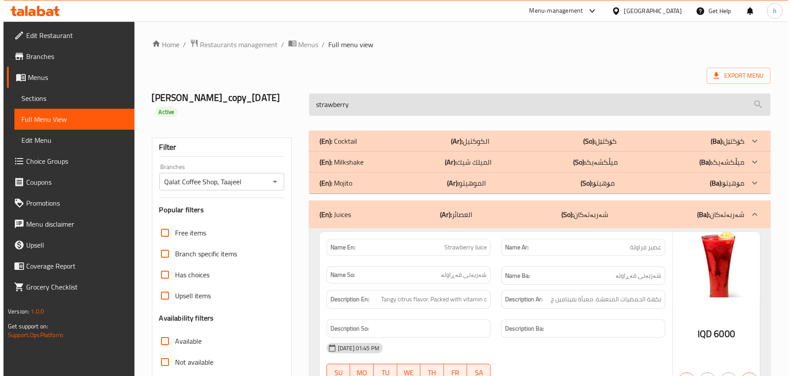
scroll to position [0, 0]
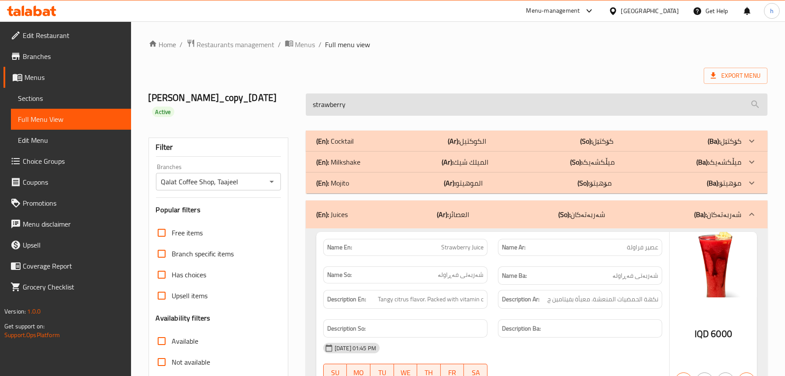
click at [426, 99] on input "strawberry" at bounding box center [537, 104] width 462 height 22
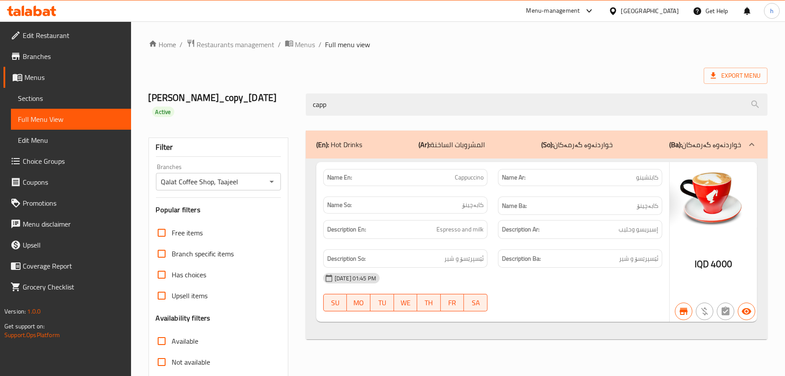
type input "capp"
click at [55, 98] on span "Sections" at bounding box center [71, 98] width 106 height 10
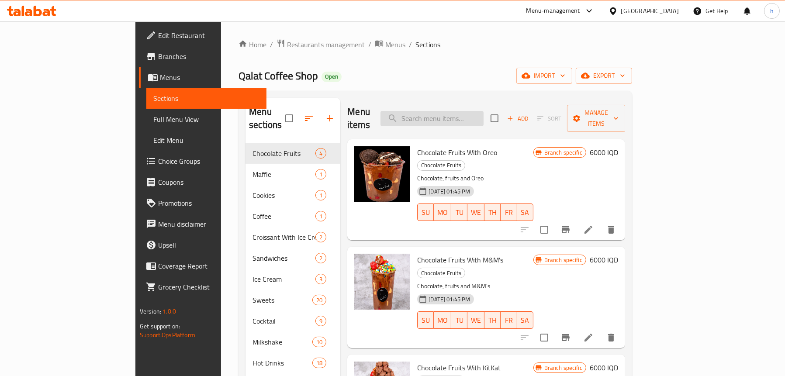
click at [459, 111] on input "search" at bounding box center [431, 118] width 103 height 15
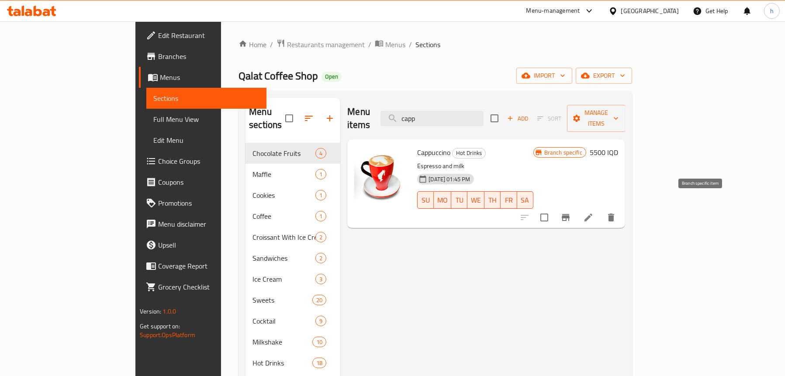
type input "capp"
click at [571, 212] on icon "Branch-specific-item" at bounding box center [565, 217] width 10 height 10
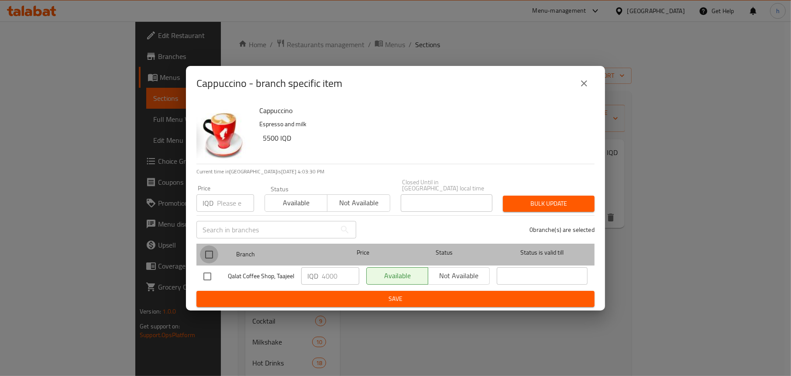
click at [206, 245] on input "checkbox" at bounding box center [209, 254] width 18 height 18
checkbox input "true"
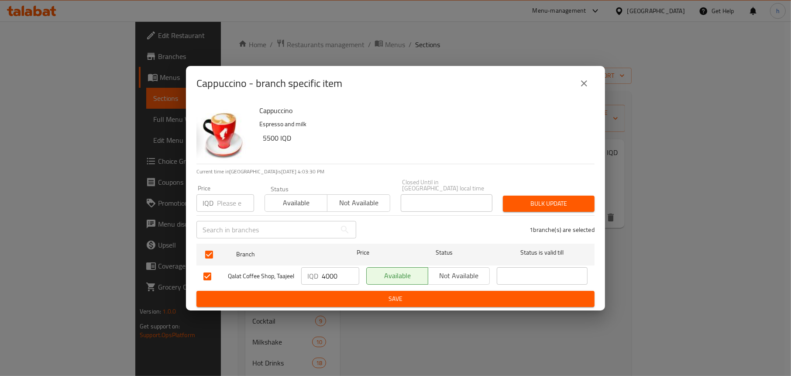
click at [335, 268] on input "4000" at bounding box center [341, 275] width 38 height 17
type input "5500"
click at [359, 296] on span "Save" at bounding box center [396, 299] width 384 height 11
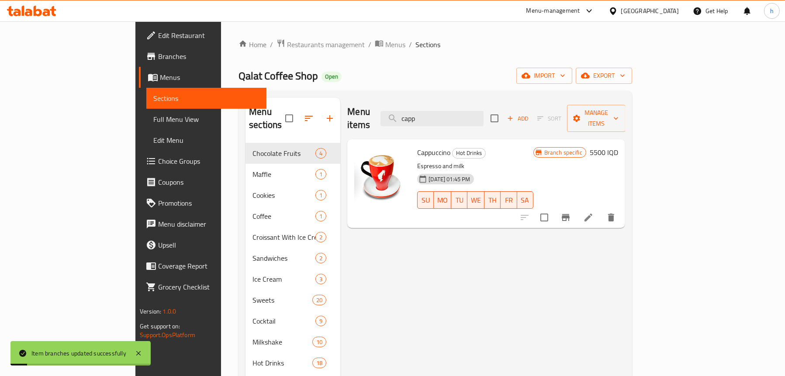
click at [153, 121] on span "Full Menu View" at bounding box center [206, 119] width 106 height 10
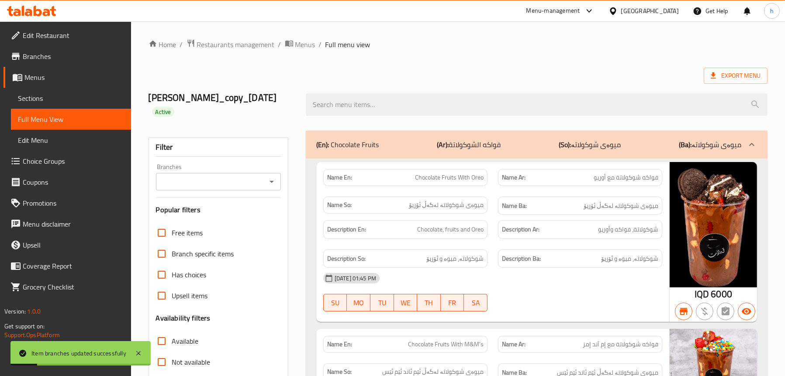
click at [272, 176] on icon "Open" at bounding box center [271, 181] width 10 height 10
click at [254, 202] on li "Qalat Coffee Shop, Taajeel" at bounding box center [217, 206] width 125 height 16
type input "Qalat Coffee Shop, Taajeel"
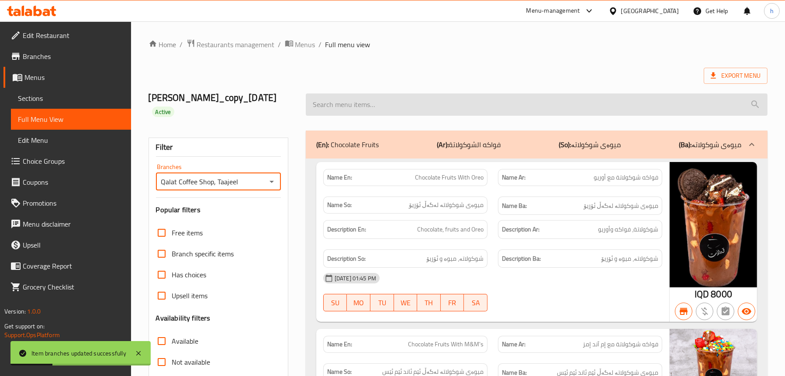
click at [348, 103] on input "search" at bounding box center [537, 104] width 462 height 22
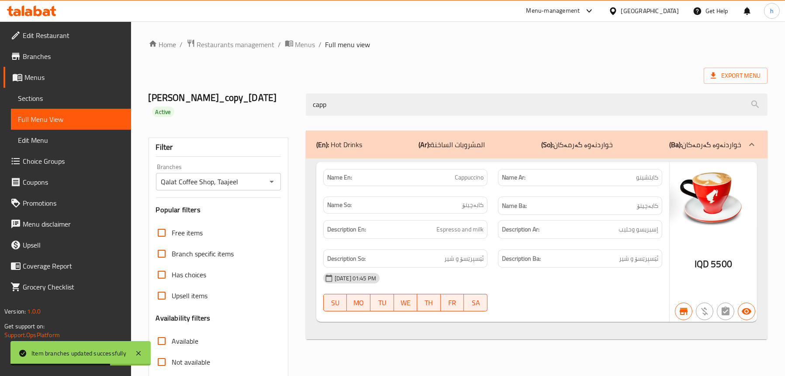
click at [475, 173] on span "Cappuccino" at bounding box center [469, 177] width 29 height 9
copy span "Cappuccino"
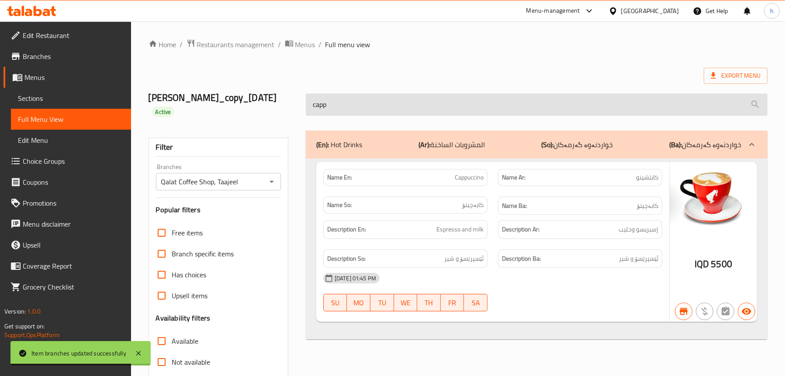
click at [371, 98] on input "capp" at bounding box center [537, 104] width 462 height 22
paste input "Cappuccino"
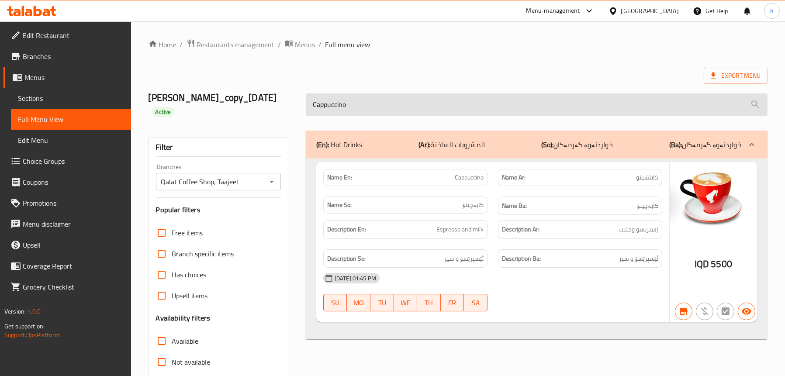
click at [418, 97] on input "Cappuccino" at bounding box center [537, 104] width 462 height 22
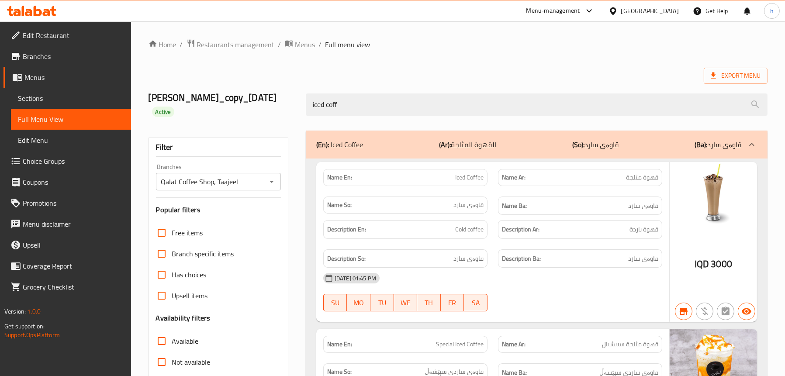
type input "iced coff"
click at [46, 88] on link "Sections" at bounding box center [71, 98] width 120 height 21
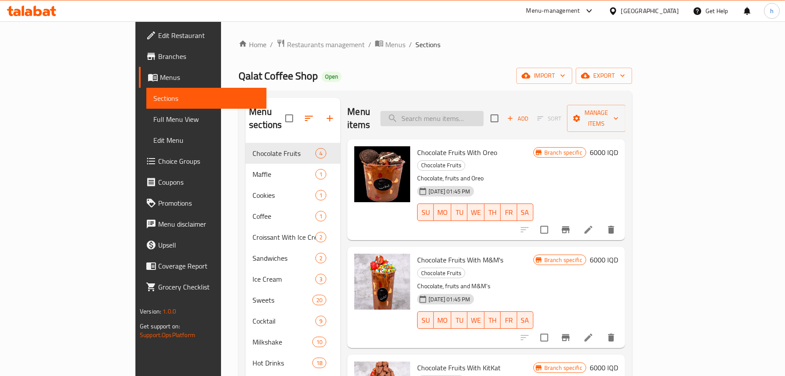
click at [465, 111] on input "search" at bounding box center [431, 118] width 103 height 15
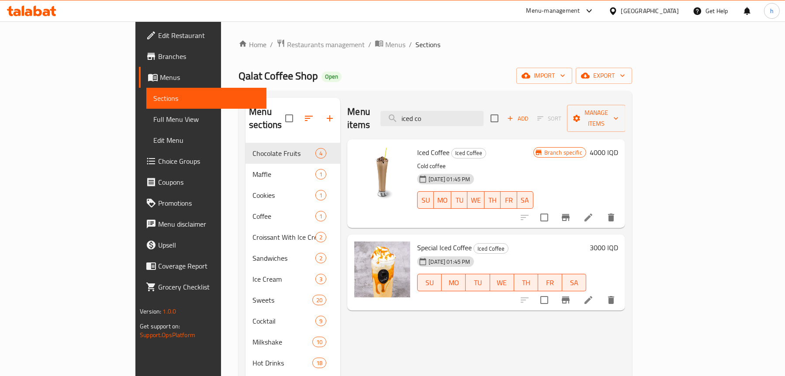
type input "iced co"
click at [576, 207] on button "Branch-specific-item" at bounding box center [565, 217] width 21 height 21
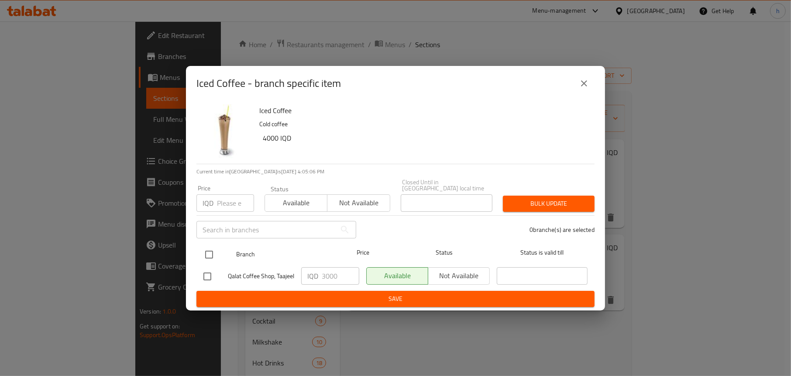
click at [206, 250] on input "checkbox" at bounding box center [209, 254] width 18 height 18
checkbox input "true"
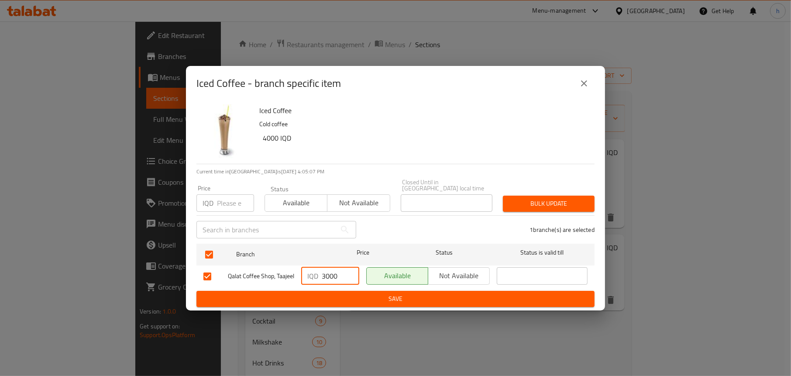
click at [325, 269] on input "3000" at bounding box center [341, 275] width 38 height 17
type input "4000"
click at [345, 294] on span "Save" at bounding box center [396, 299] width 384 height 11
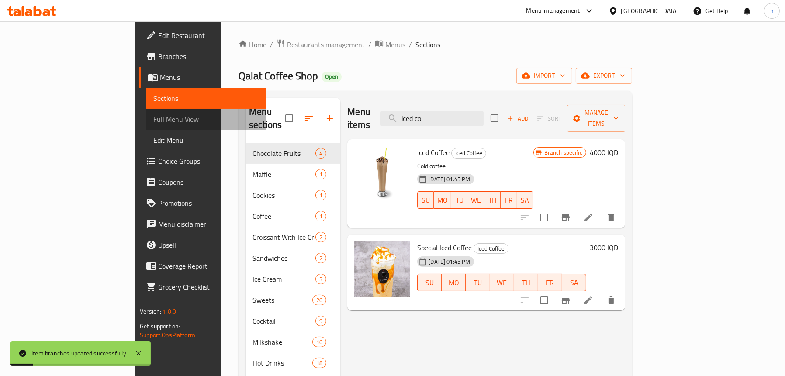
click at [153, 114] on span "Full Menu View" at bounding box center [206, 119] width 106 height 10
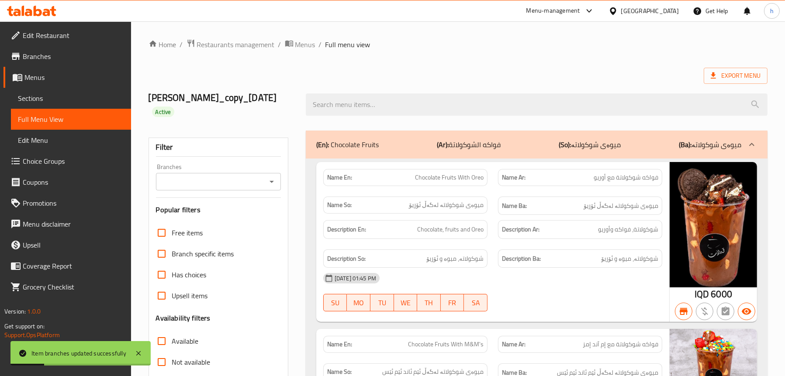
click at [276, 176] on icon "Open" at bounding box center [271, 181] width 10 height 10
click at [263, 210] on li "Qalat Coffee Shop, Taajeel" at bounding box center [217, 206] width 125 height 16
type input "Qalat Coffee Shop, Taajeel"
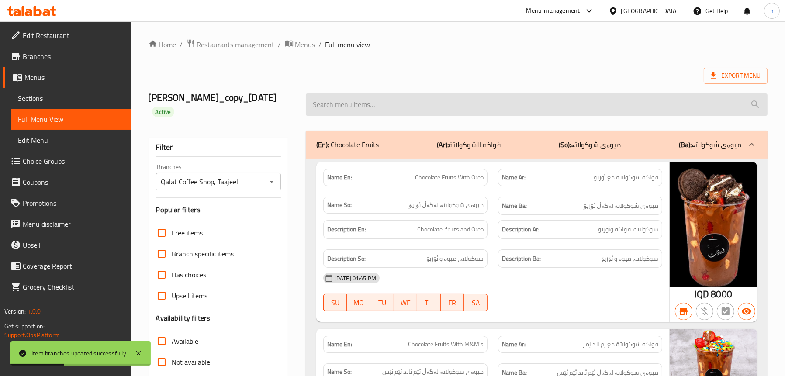
click at [409, 105] on input "search" at bounding box center [537, 104] width 462 height 22
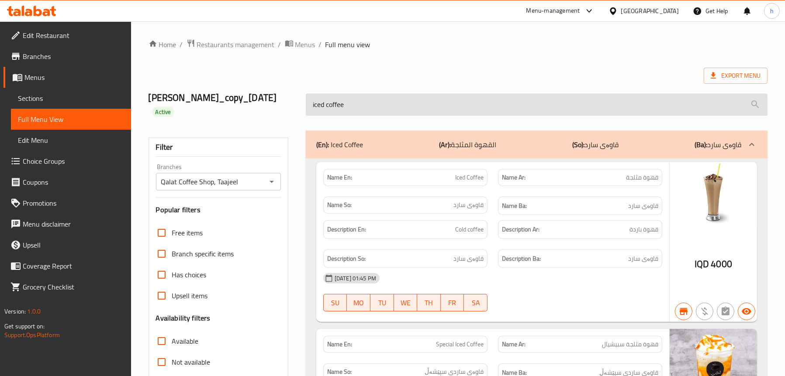
click at [498, 97] on input "iced coffee" at bounding box center [537, 104] width 462 height 22
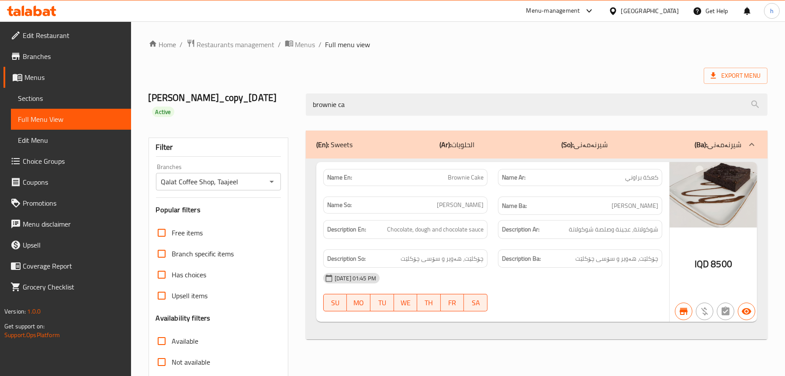
type input "brownie ca"
click at [37, 96] on span "Sections" at bounding box center [71, 98] width 106 height 10
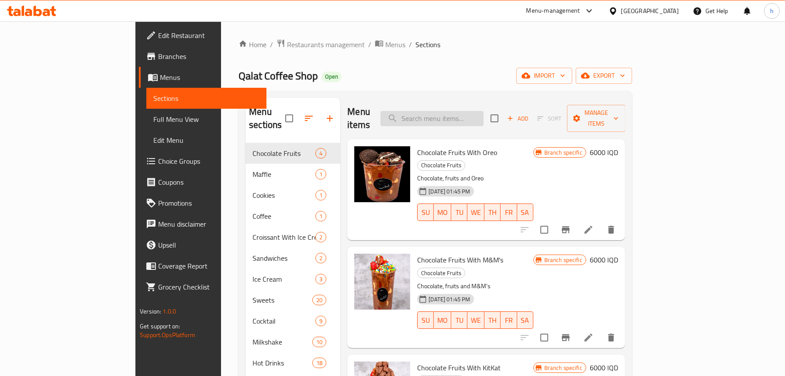
click at [484, 115] on input "search" at bounding box center [431, 118] width 103 height 15
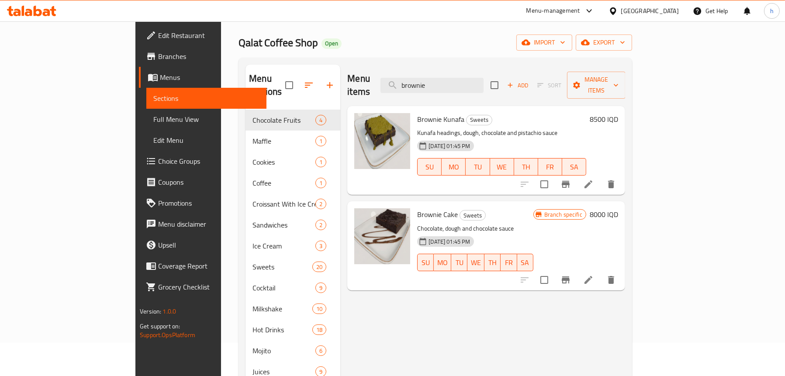
scroll to position [87, 0]
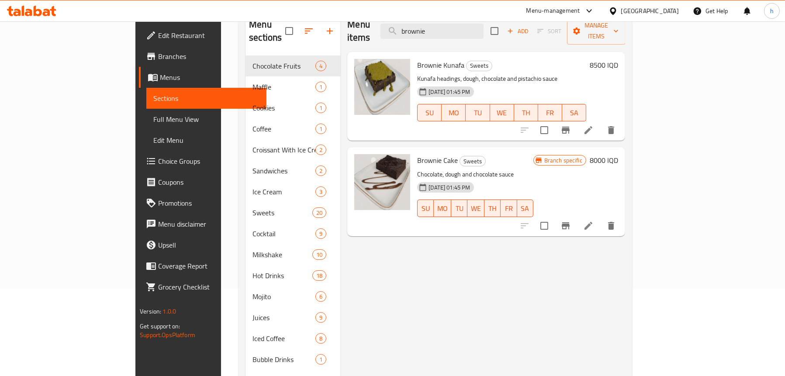
type input "brownie"
click at [594, 221] on icon at bounding box center [588, 226] width 10 height 10
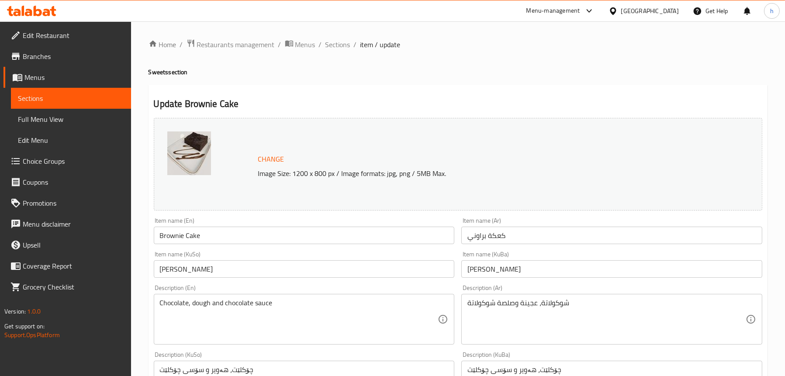
click at [29, 97] on span "Sections" at bounding box center [71, 98] width 106 height 10
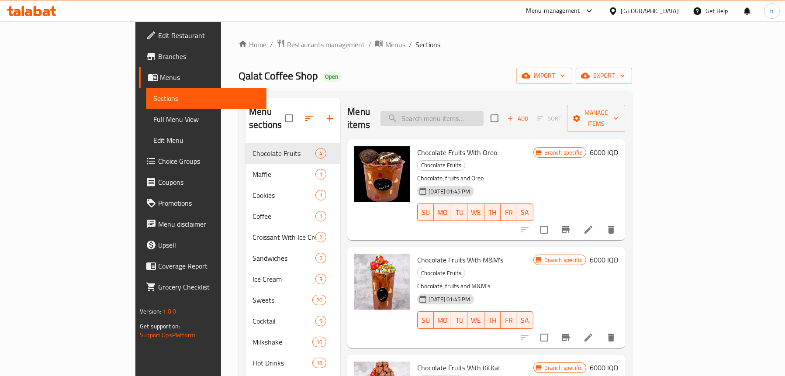
click at [484, 114] on input "search" at bounding box center [431, 118] width 103 height 15
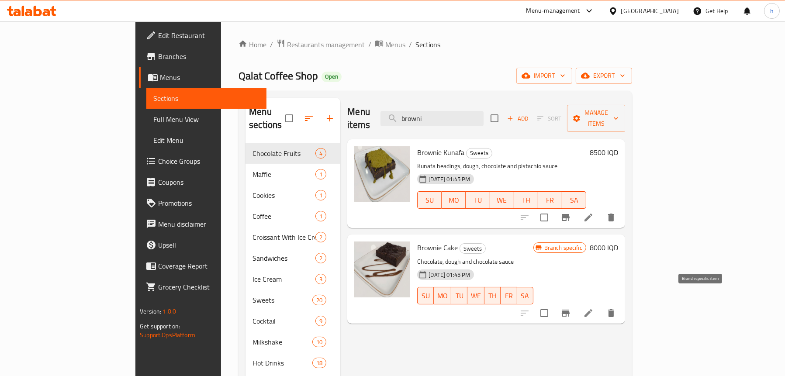
type input "browni"
click at [570, 310] on icon "Branch-specific-item" at bounding box center [566, 313] width 8 height 7
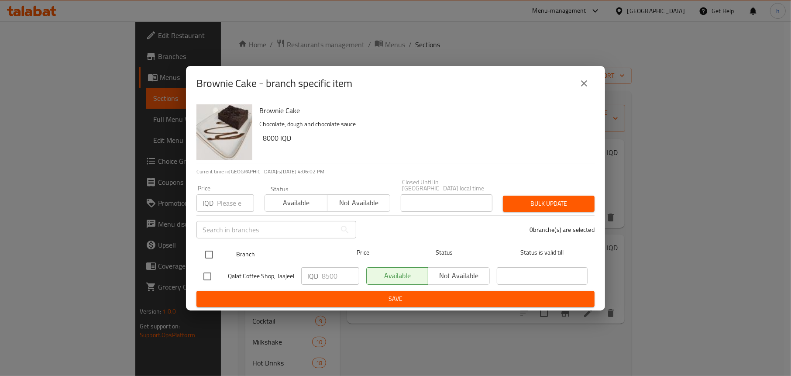
click at [214, 250] on input "checkbox" at bounding box center [209, 254] width 18 height 18
checkbox input "true"
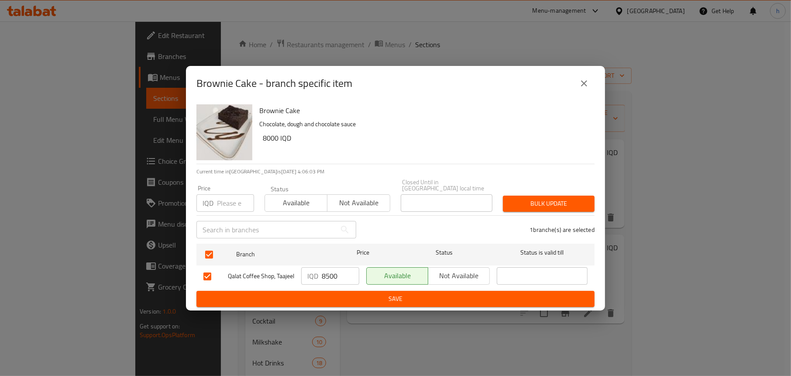
click at [329, 267] on input "8500" at bounding box center [341, 275] width 38 height 17
type input "8000"
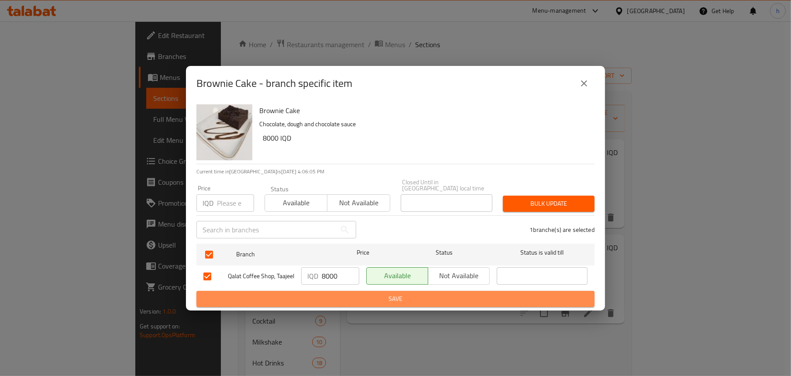
click at [333, 295] on span "Save" at bounding box center [396, 299] width 384 height 11
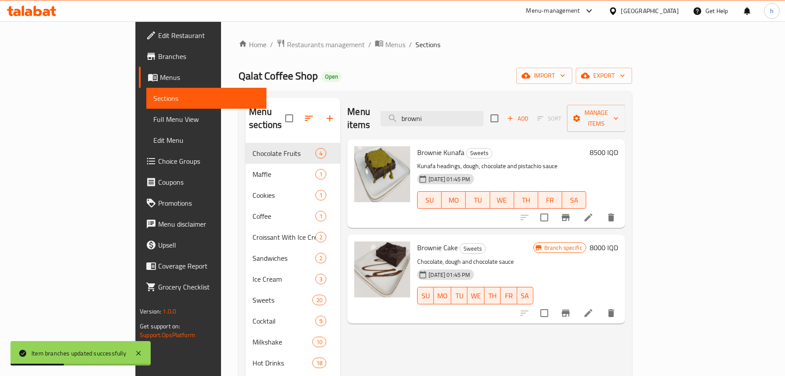
click at [153, 114] on span "Full Menu View" at bounding box center [206, 119] width 106 height 10
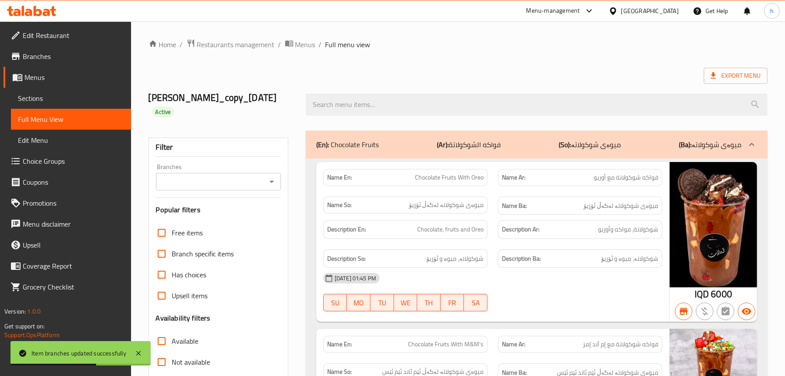
click at [273, 176] on icon "Open" at bounding box center [271, 181] width 10 height 10
click at [273, 180] on icon "Close" at bounding box center [271, 181] width 4 height 2
click at [273, 176] on icon "Open" at bounding box center [271, 181] width 10 height 10
click at [244, 211] on li "Qalat Coffee Shop, Taajeel" at bounding box center [217, 206] width 125 height 16
type input "Qalat Coffee Shop, Taajeel"
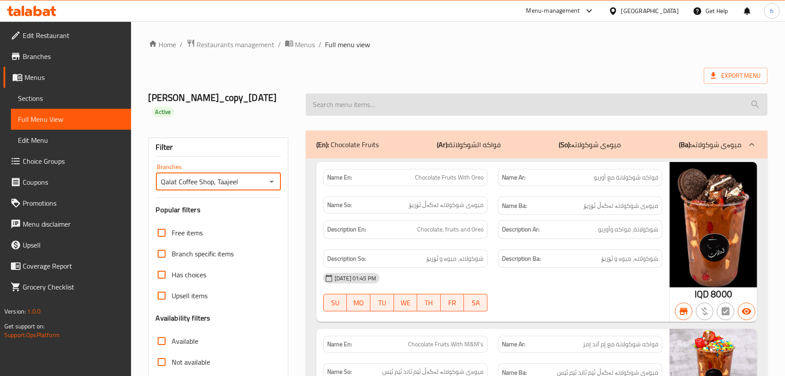
click at [371, 97] on input "search" at bounding box center [537, 104] width 462 height 22
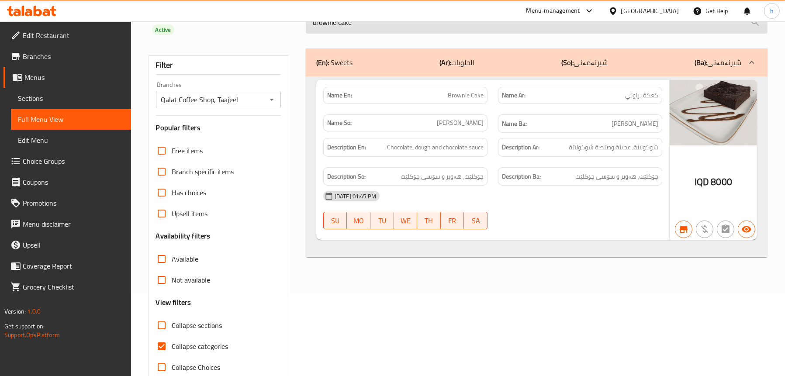
scroll to position [1, 0]
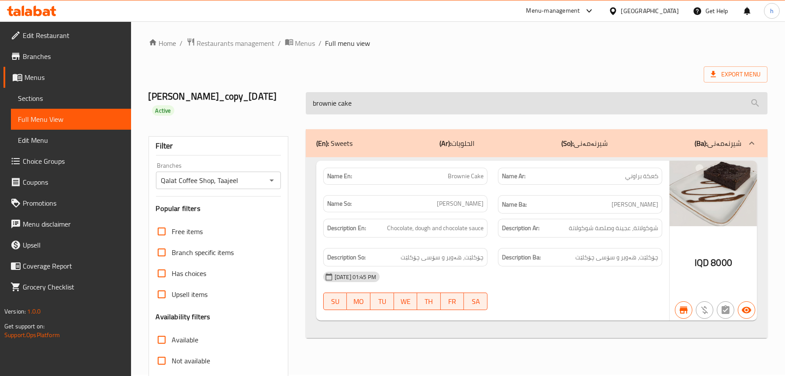
click at [402, 101] on input "brownie cake" at bounding box center [537, 103] width 462 height 22
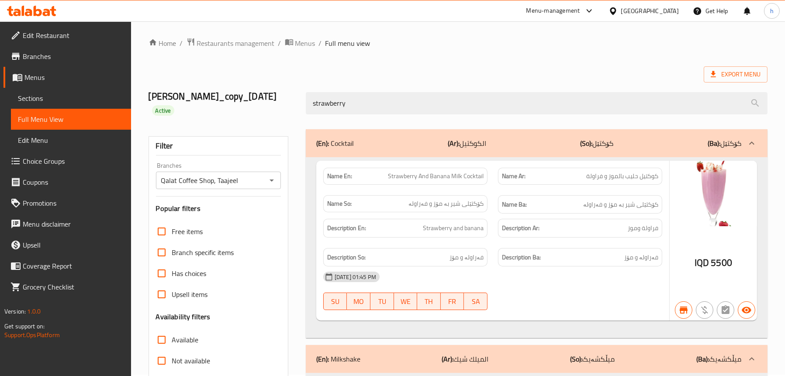
type input "strawberry"
click at [420, 129] on div "(En): Cocktail (Ar): الكوكتيل (So): کۆکتێل (Ba): کۆکتێل" at bounding box center [537, 143] width 462 height 28
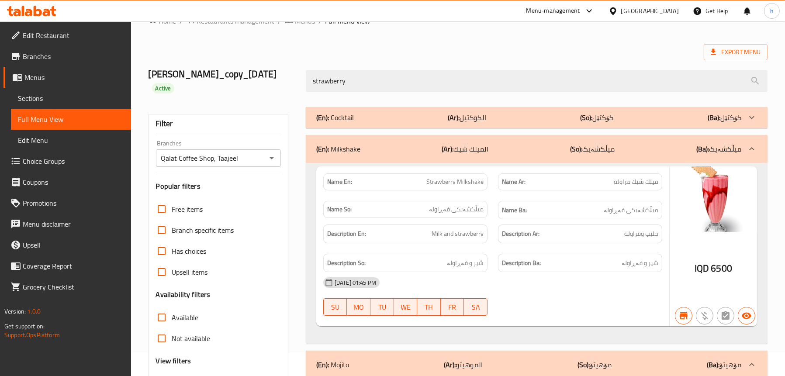
scroll to position [45, 0]
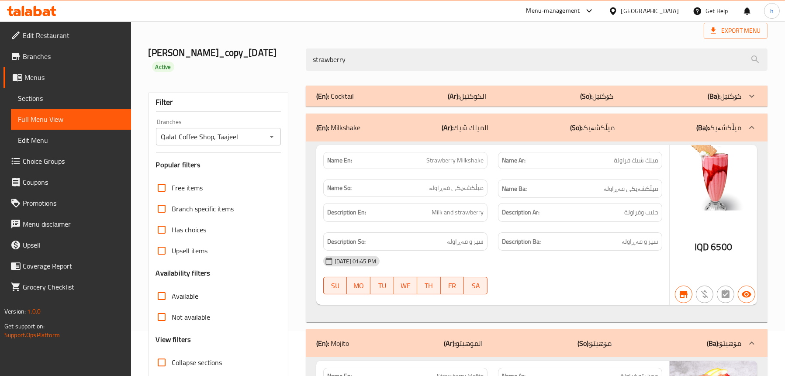
click at [420, 122] on div "(En): Milkshake (Ar): الميلك شيك (So): میڵکشەیک (Ba): میڵکشەیک" at bounding box center [528, 127] width 425 height 10
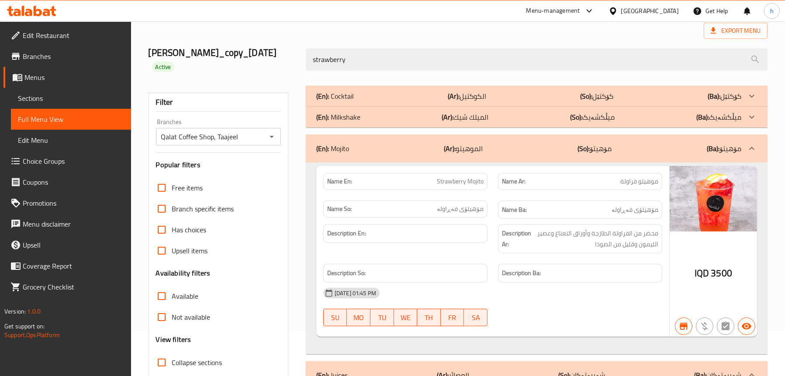
scroll to position [89, 0]
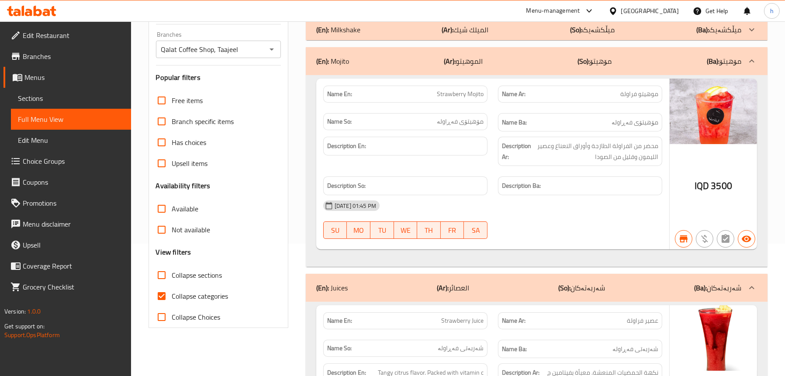
click at [449, 57] on div "(En): Mojito (Ar): الموهيتو (So): مۆهیتۆ (Ba): مۆهیتۆ" at bounding box center [537, 61] width 462 height 28
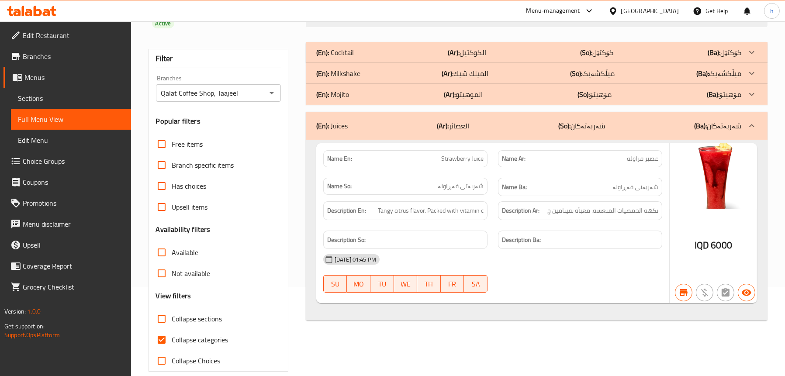
click at [417, 58] on div "(En): Mojito (Ar): الموهيتو (So): مۆهیتۆ (Ba): مۆهیتۆ" at bounding box center [528, 52] width 425 height 10
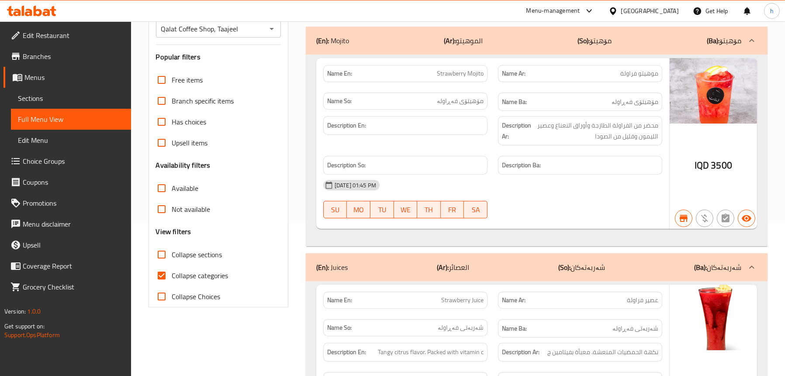
scroll to position [132, 0]
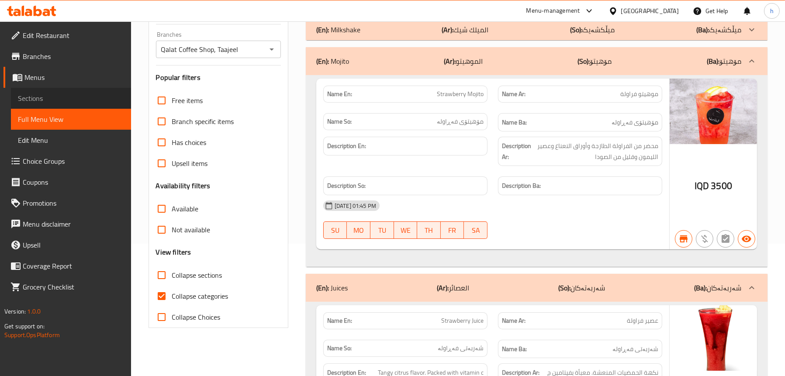
click at [41, 95] on span "Sections" at bounding box center [71, 98] width 106 height 10
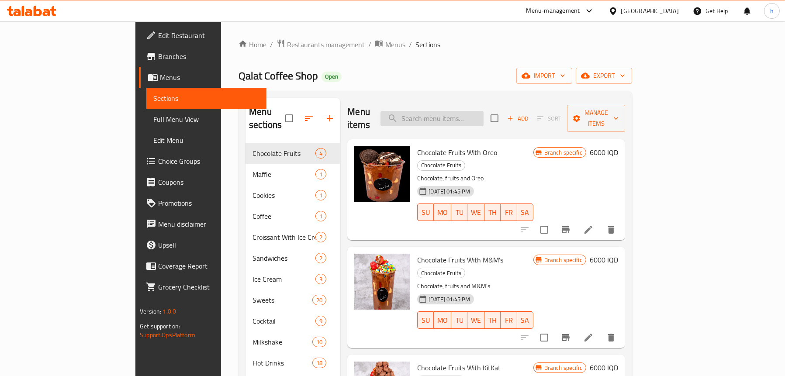
click at [465, 111] on input "search" at bounding box center [431, 118] width 103 height 15
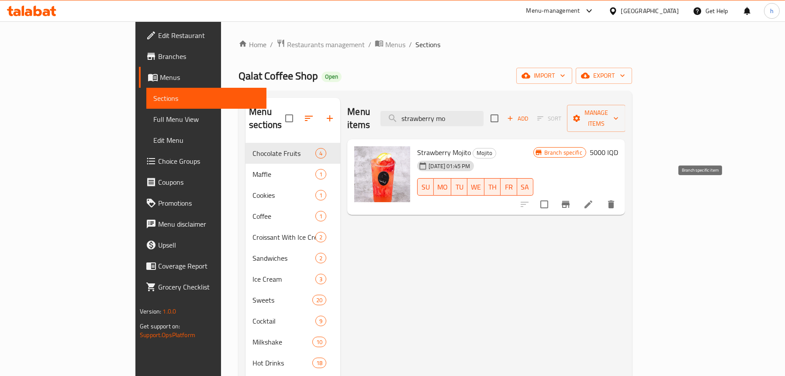
type input "strawberry mo"
click at [571, 199] on icon "Branch-specific-item" at bounding box center [565, 204] width 10 height 10
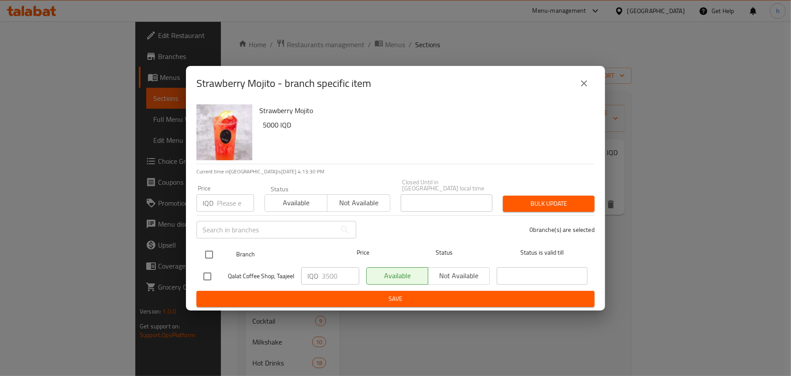
click at [215, 252] on input "checkbox" at bounding box center [209, 254] width 18 height 18
checkbox input "true"
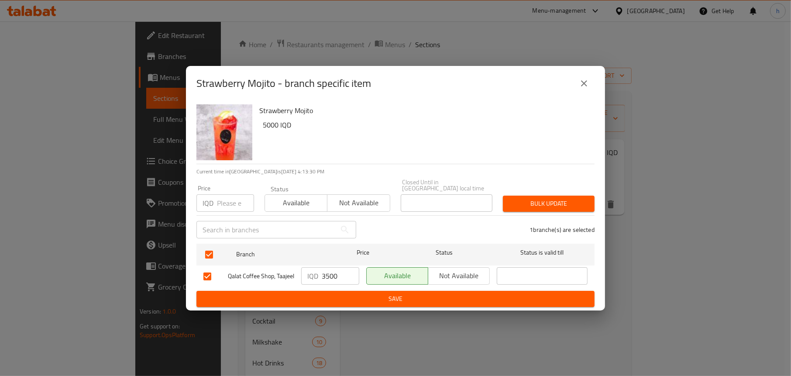
click at [333, 267] on input "3500" at bounding box center [341, 275] width 38 height 17
type input "5000"
click at [367, 297] on span "Save" at bounding box center [396, 299] width 384 height 11
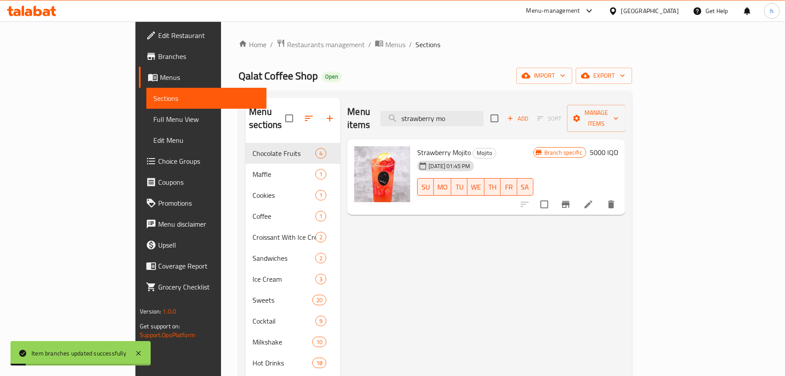
click at [153, 115] on span "Full Menu View" at bounding box center [206, 119] width 106 height 10
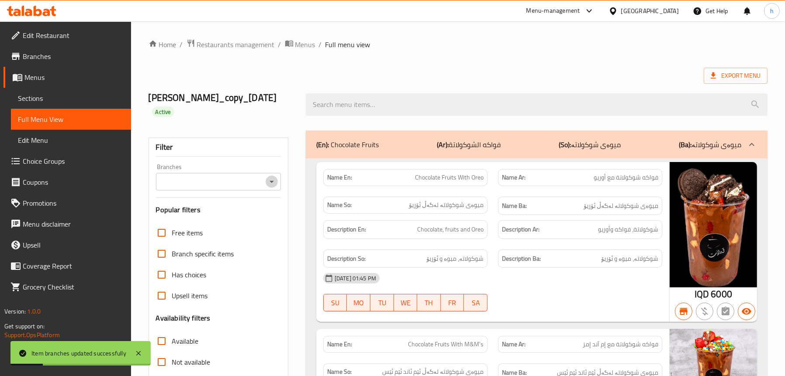
click at [266, 176] on icon "Open" at bounding box center [271, 181] width 10 height 10
click at [245, 201] on li "Qalat Coffee Shop, Taajeel" at bounding box center [217, 206] width 125 height 16
type input "Qalat Coffee Shop, Taajeel"
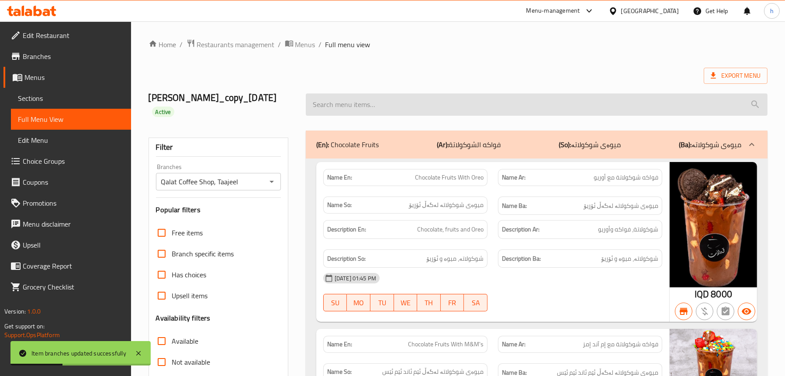
click at [378, 93] on input "search" at bounding box center [537, 104] width 462 height 22
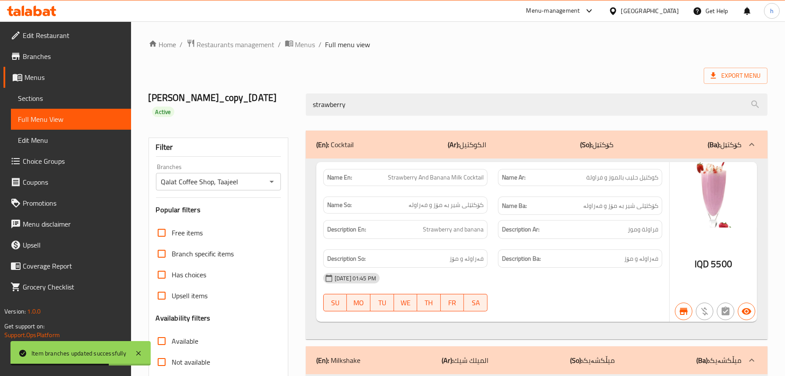
type input "strawberry"
click at [450, 138] on div "(En): Cocktail (Ar): الكوكتيل (So): کۆکتێل (Ba): کۆکتێل" at bounding box center [537, 145] width 462 height 28
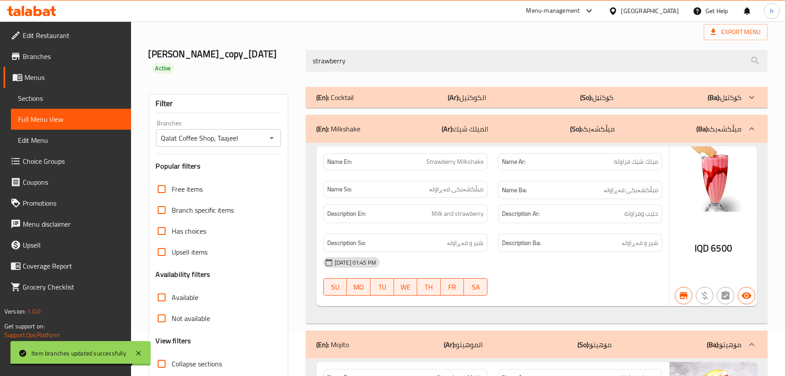
click at [414, 115] on div "(En): Milkshake (Ar): الميلك شيك (So): میڵکشەیک (Ba): میڵکشەیک" at bounding box center [537, 129] width 462 height 28
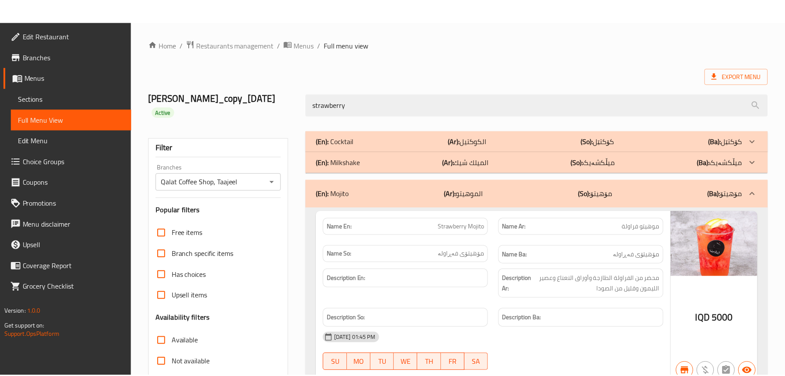
scroll to position [243, 0]
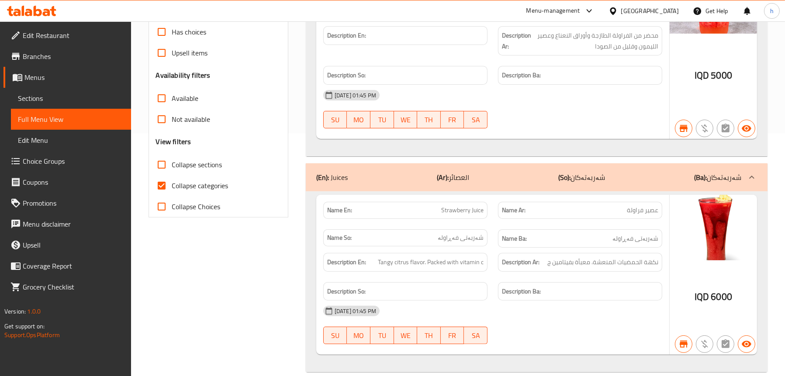
click at [35, 13] on icon at bounding box center [38, 11] width 8 height 10
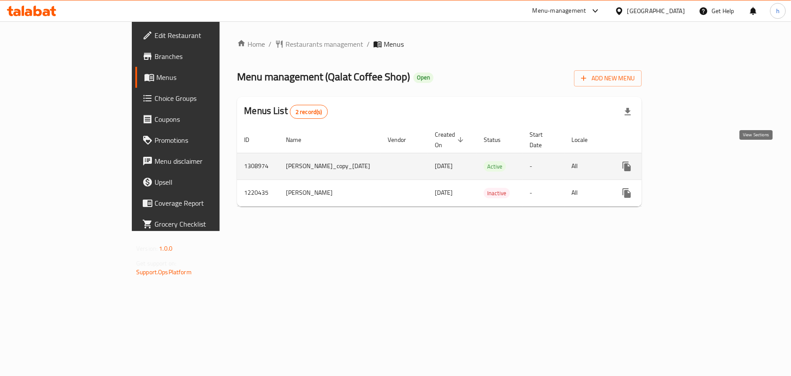
click at [695, 161] on icon "enhanced table" at bounding box center [690, 166] width 10 height 10
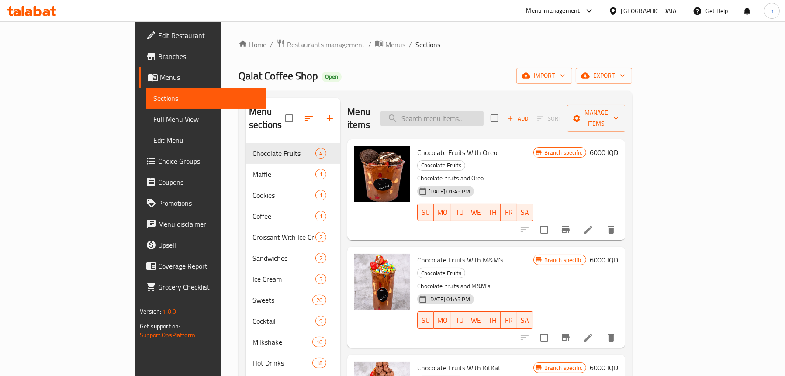
click at [484, 114] on input "search" at bounding box center [431, 118] width 103 height 15
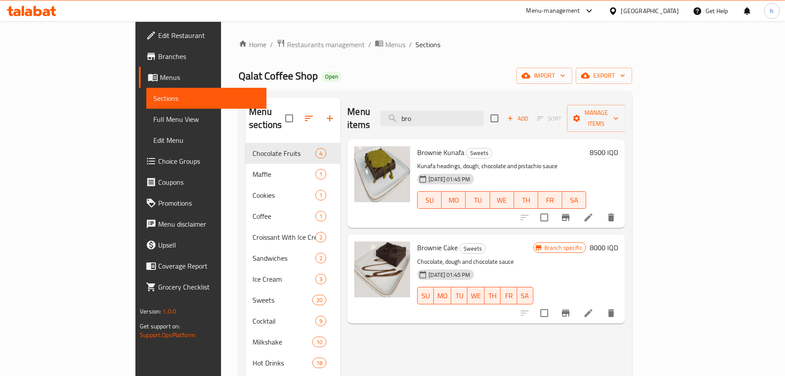
type input "bro"
click at [146, 113] on link "Full Menu View" at bounding box center [206, 119] width 120 height 21
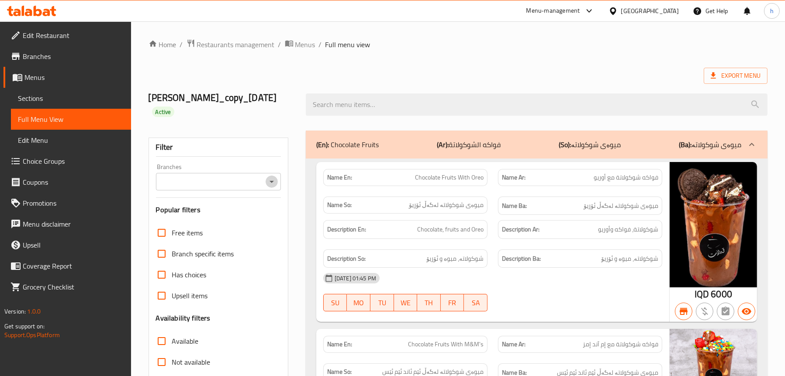
click at [267, 176] on icon "Open" at bounding box center [271, 181] width 10 height 10
click at [221, 204] on span "Qalat Coffee Shop, Taajeel" at bounding box center [200, 206] width 77 height 10
type input "Qalat Coffee Shop, Taajeel"
click at [35, 35] on span "Edit Restaurant" at bounding box center [73, 35] width 101 height 10
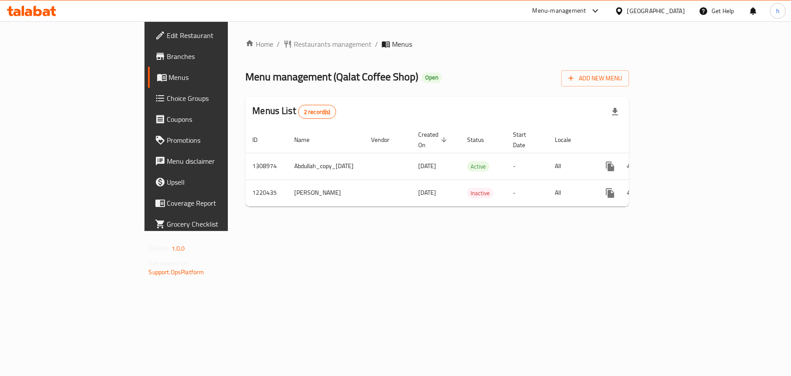
click at [32, 8] on icon at bounding box center [31, 11] width 49 height 10
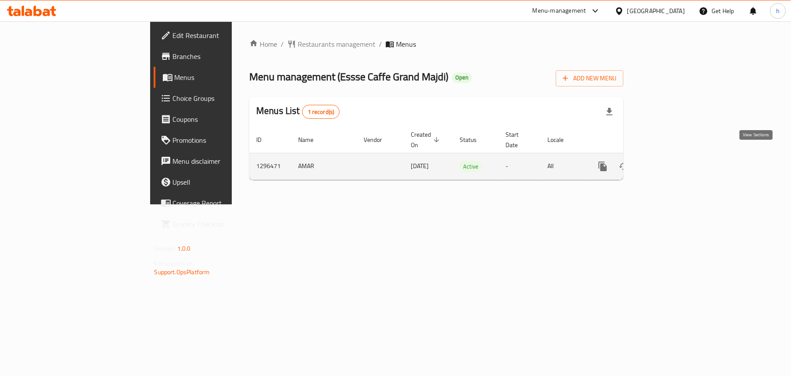
click at [671, 161] on icon "enhanced table" at bounding box center [666, 166] width 10 height 10
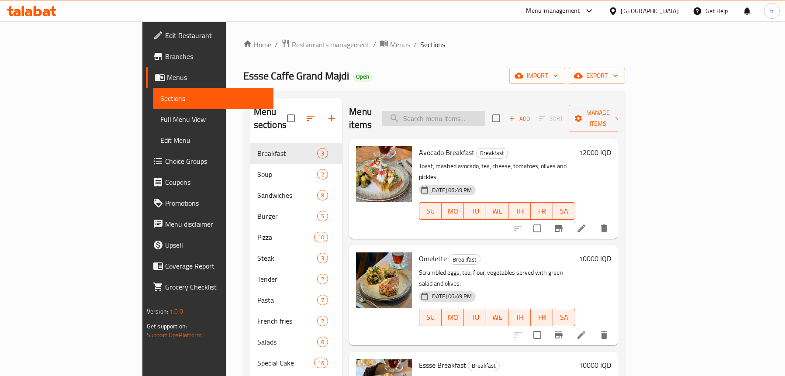
click at [475, 115] on input "search" at bounding box center [433, 118] width 103 height 15
paste input "English Fruit Cake"
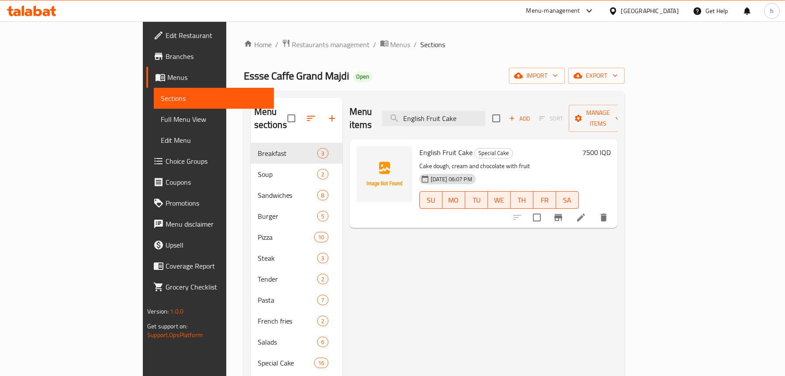
type input "English Fruit Cake"
click at [161, 118] on span "Full Menu View" at bounding box center [214, 119] width 106 height 10
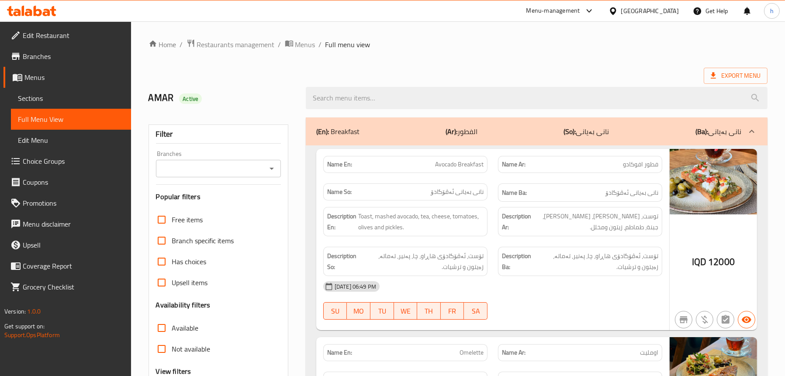
click at [267, 170] on icon "Open" at bounding box center [271, 168] width 10 height 10
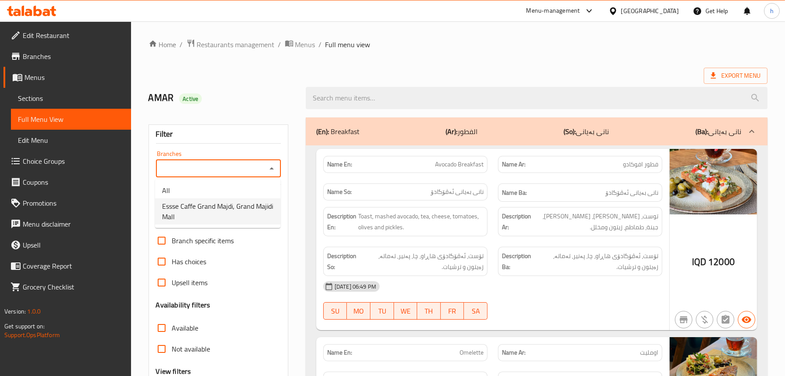
click at [245, 201] on span "Essse Caffe Grand Majdi, Grand Majidi Mall" at bounding box center [217, 211] width 111 height 21
type input "Essse Caffe Grand Majdi, Grand Majidi Mall"
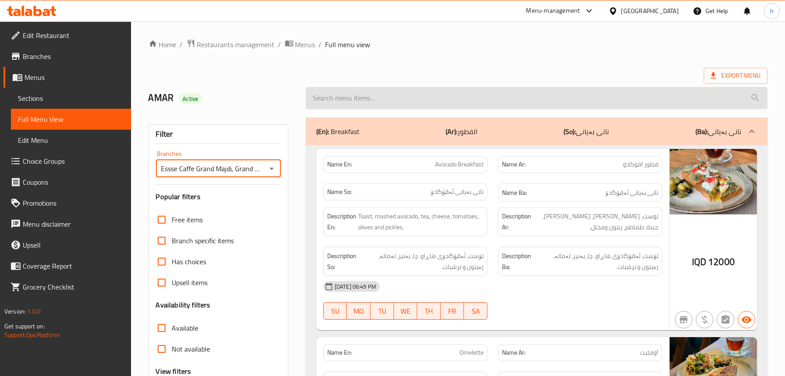
click at [396, 100] on input "search" at bounding box center [537, 98] width 462 height 22
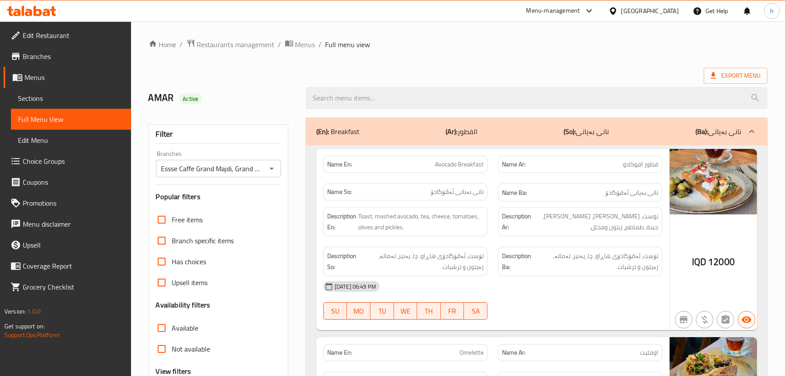
paste input "English Fruit Cake"
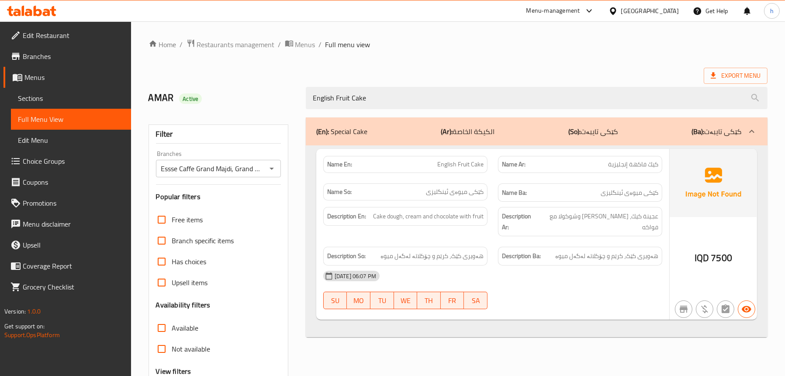
type input "English Fruit Cake"
click at [47, 98] on span "Sections" at bounding box center [71, 98] width 106 height 10
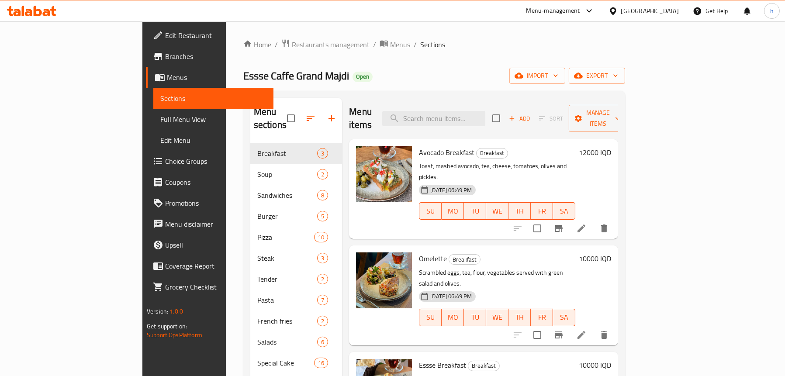
click at [160, 122] on span "Full Menu View" at bounding box center [213, 119] width 106 height 10
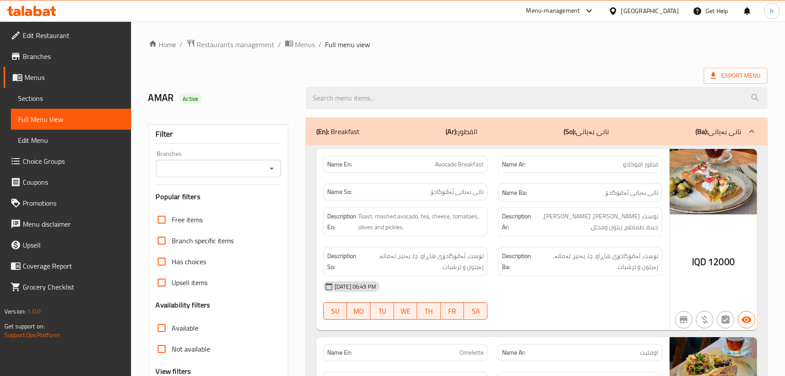
click at [277, 169] on div "Branches" at bounding box center [218, 168] width 125 height 17
click at [267, 168] on icon "Open" at bounding box center [271, 168] width 10 height 10
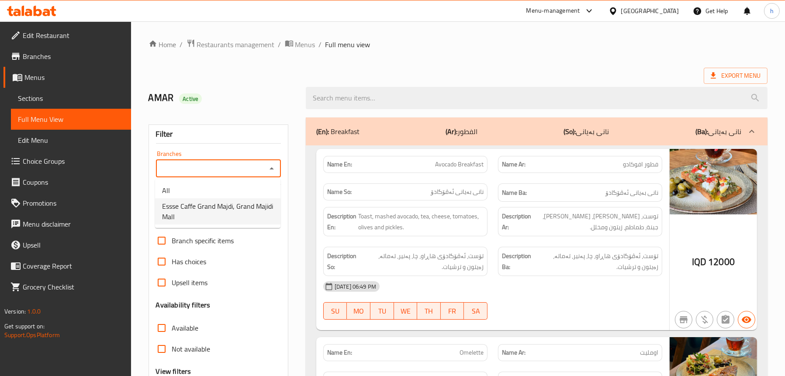
click at [211, 207] on span "Essse Caffe Grand Majdi, Grand Majidi Mall" at bounding box center [217, 211] width 111 height 21
type input "Essse Caffe Grand Majdi, Grand Majidi Mall"
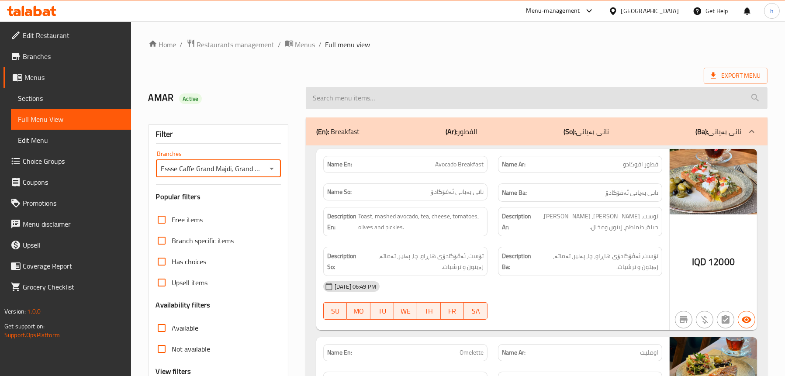
click at [398, 100] on input "search" at bounding box center [537, 98] width 462 height 22
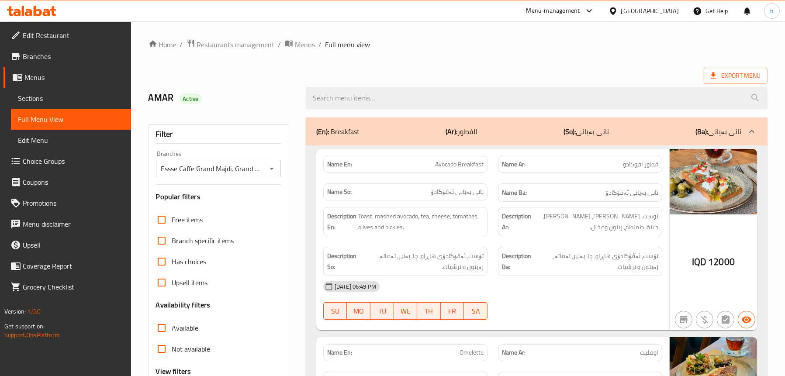
paste input "English Fruit Cake"
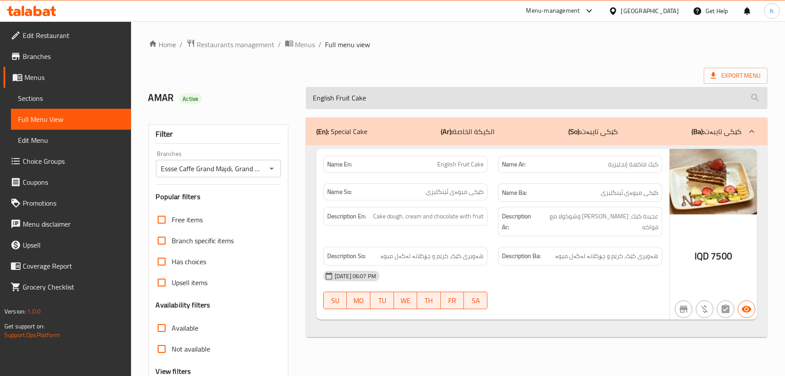
click at [356, 98] on input "English Fruit Cake" at bounding box center [537, 98] width 462 height 22
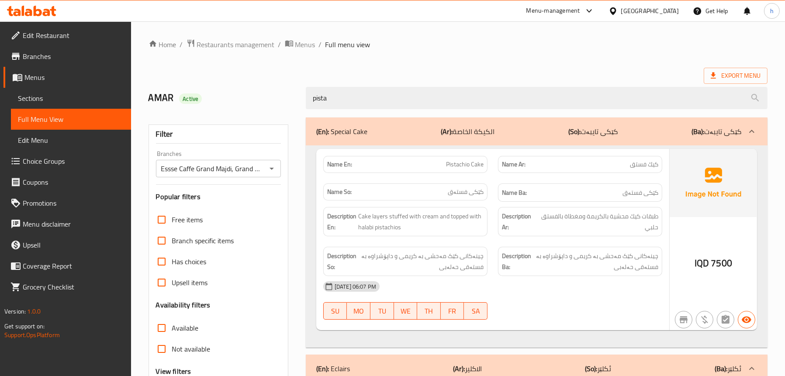
type input "pista"
click at [40, 99] on span "Sections" at bounding box center [71, 98] width 106 height 10
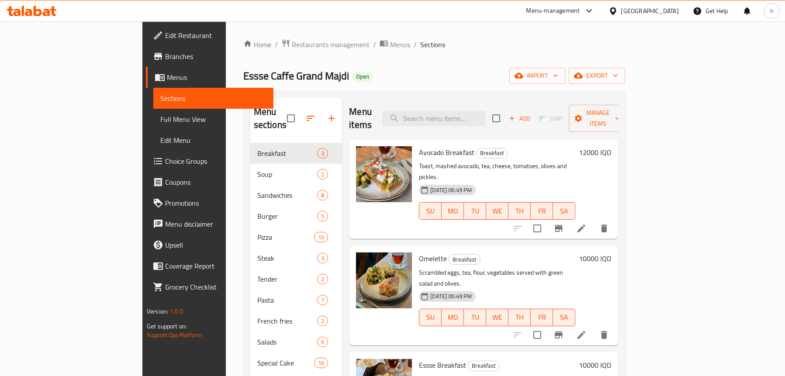
click at [160, 121] on span "Full Menu View" at bounding box center [213, 119] width 106 height 10
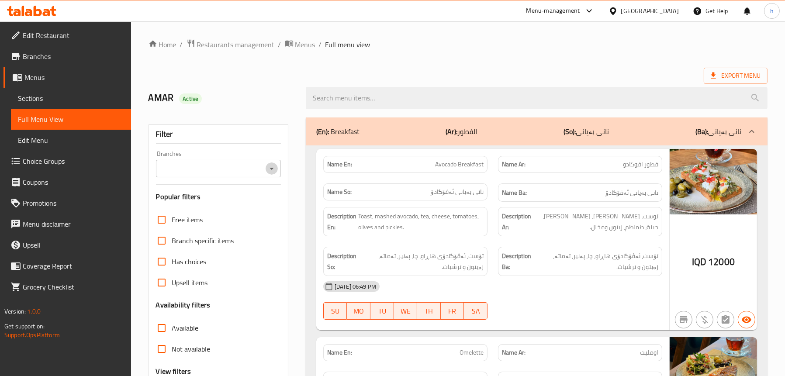
click at [269, 171] on icon "Open" at bounding box center [271, 168] width 10 height 10
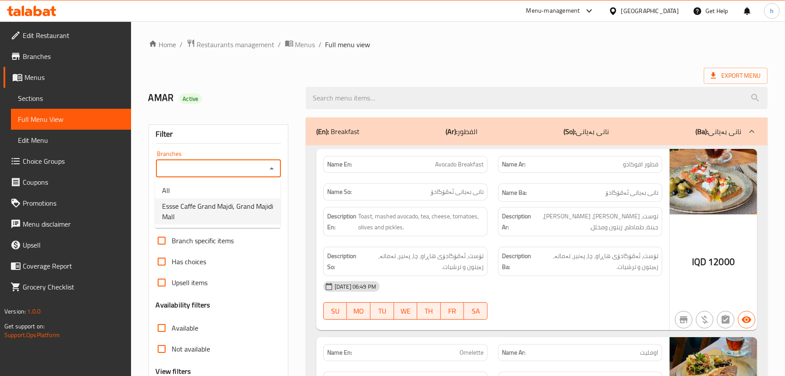
click at [235, 209] on span "Essse Caffe Grand Majdi, Grand Majidi Mall" at bounding box center [217, 211] width 111 height 21
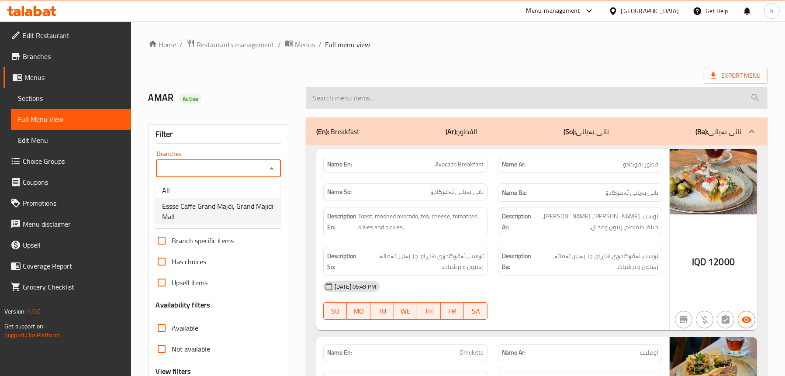
type input "Essse Caffe Grand Majdi, Grand Majidi Mall"
click at [382, 100] on input "search" at bounding box center [537, 98] width 462 height 22
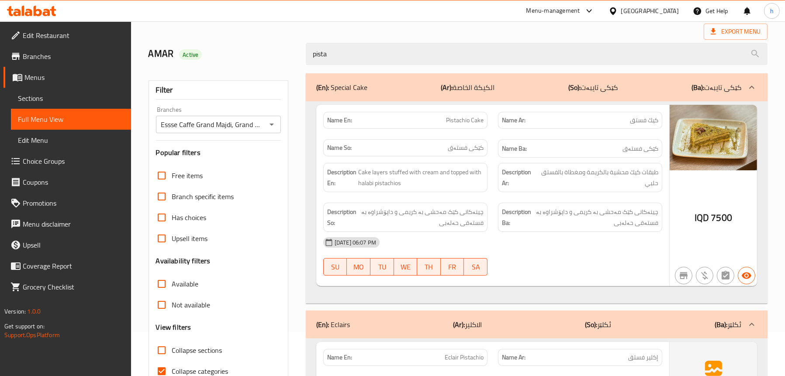
scroll to position [44, 0]
click at [459, 116] on span "Pistachio Cake" at bounding box center [465, 120] width 38 height 9
copy span "Pistachio Cake"
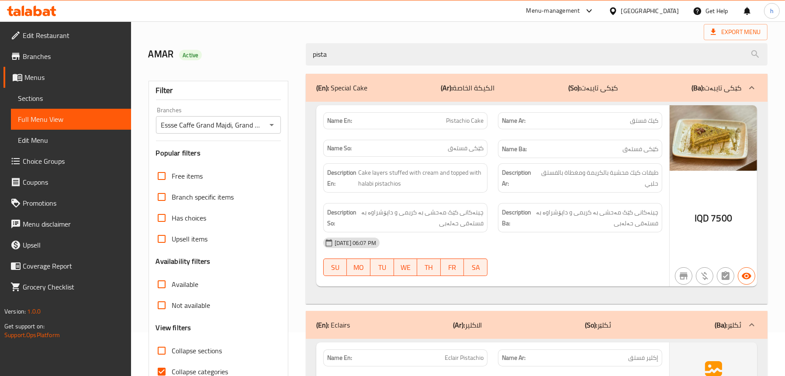
click at [362, 67] on div "pista" at bounding box center [537, 54] width 472 height 33
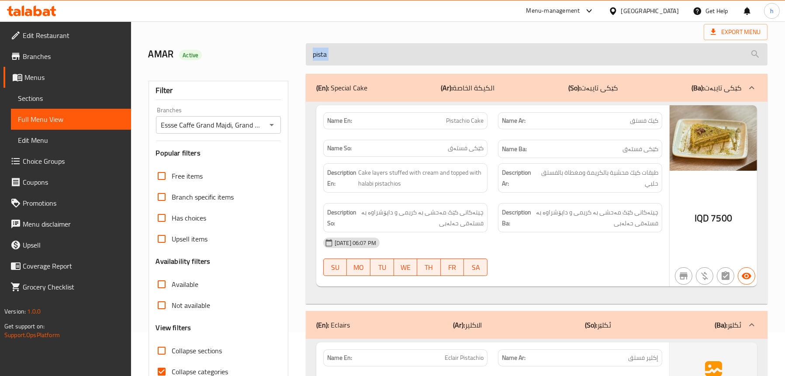
click at [354, 57] on input "pista" at bounding box center [537, 54] width 462 height 22
paste input "Pistachio Cake"
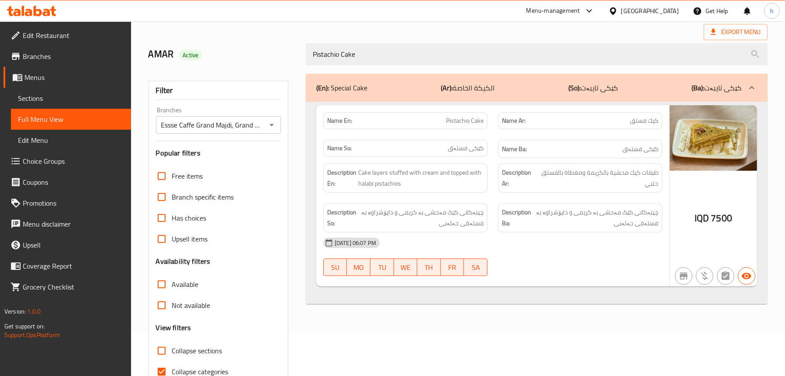
type input "Pistachio Cake"
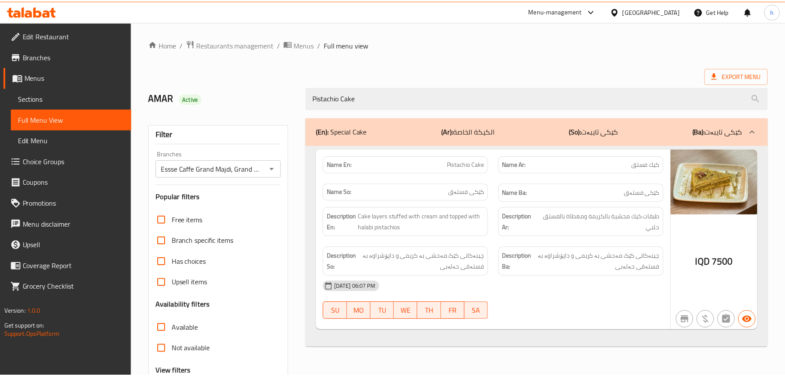
scroll to position [89, 0]
